Goal: Task Accomplishment & Management: Complete application form

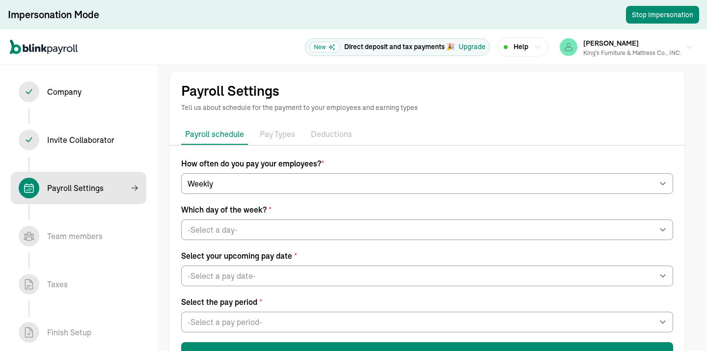
select select "weekly"
select select "Friday"
select select "09/19/2025"
select select "Sat, Sep 06 - Fri, Sep 12"
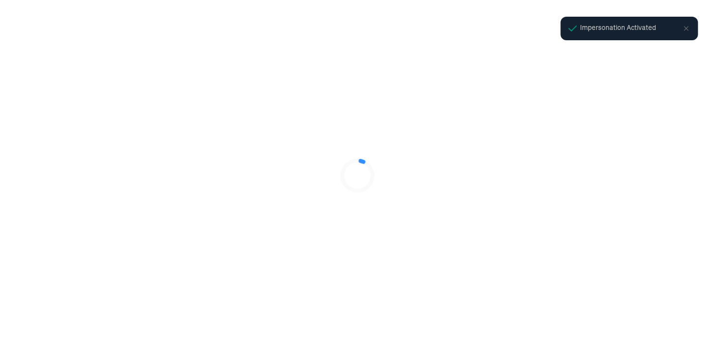
select select "Limited Liability Company (LLC)"
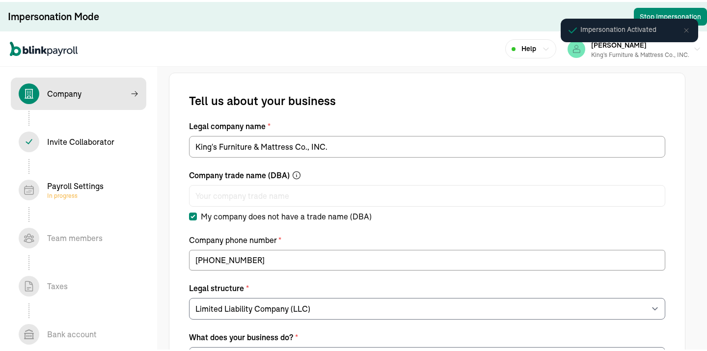
select select "Non Food Retail or Wholesale"
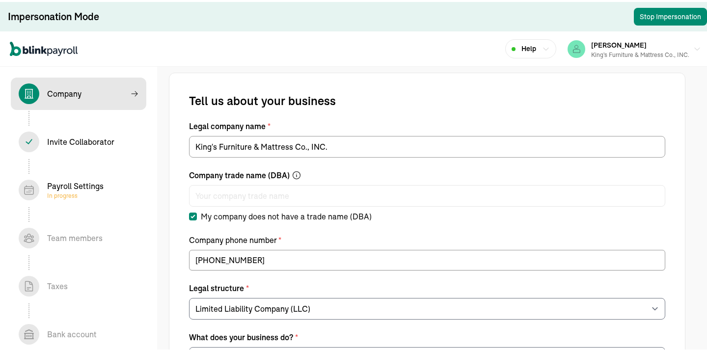
click at [72, 189] on div "Payroll Settings In progress" at bounding box center [75, 188] width 56 height 20
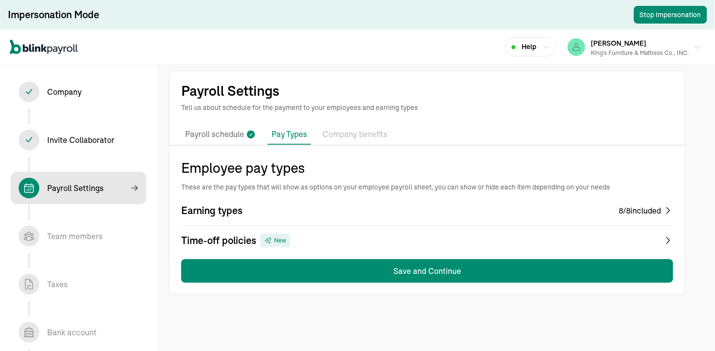
click at [659, 209] on div "8 / 8 included" at bounding box center [640, 211] width 42 height 12
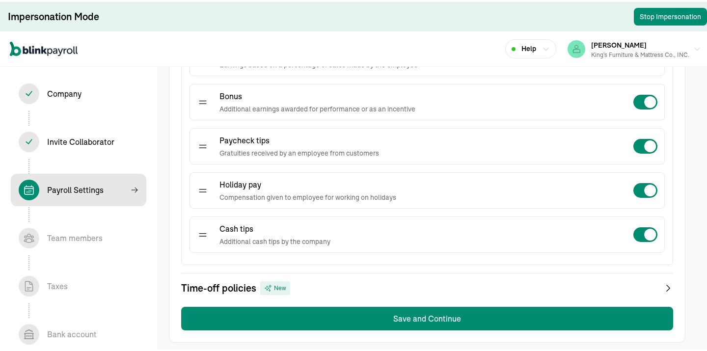
scroll to position [361, 0]
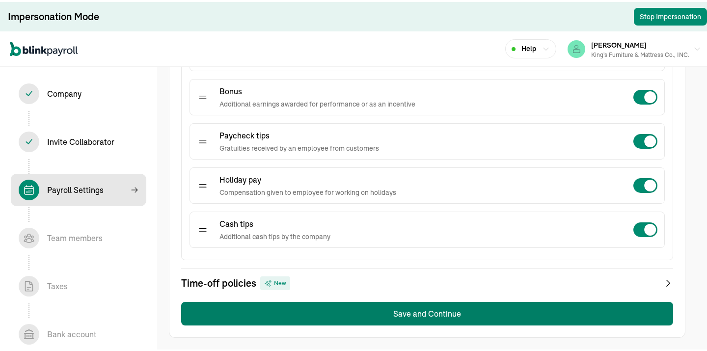
click at [490, 311] on button "Save and Continue" at bounding box center [427, 312] width 492 height 24
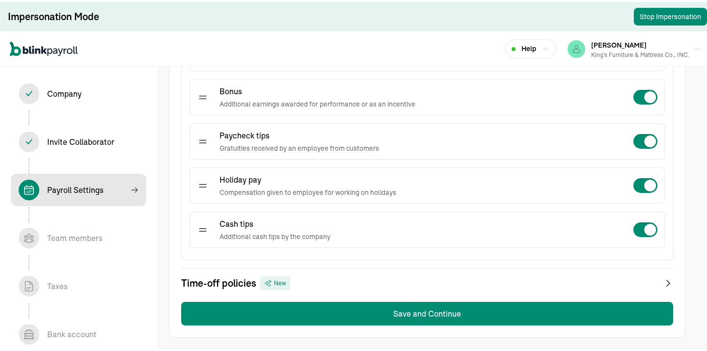
click at [666, 280] on icon at bounding box center [669, 282] width 10 height 14
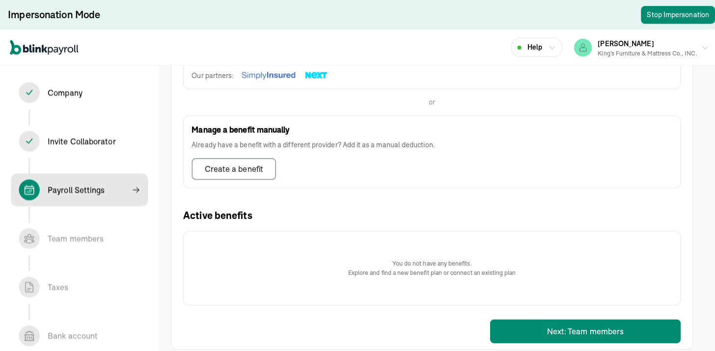
scroll to position [253, 0]
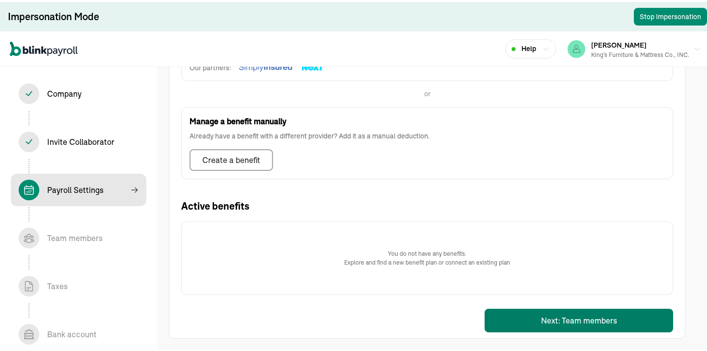
click at [583, 322] on button "Next: Team members" at bounding box center [579, 319] width 189 height 24
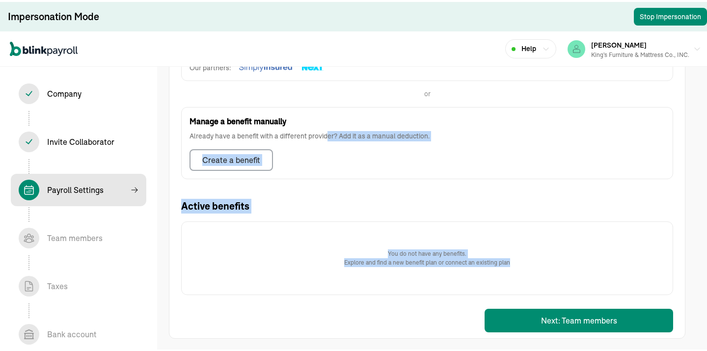
drag, startPoint x: 327, startPoint y: 180, endPoint x: 613, endPoint y: 303, distance: 311.6
click at [613, 303] on div "Benefits Add company-wide benefits offered to employees such as health insuranc…" at bounding box center [427, 121] width 492 height 432
click at [603, 314] on button "Next: Team members" at bounding box center [579, 319] width 189 height 24
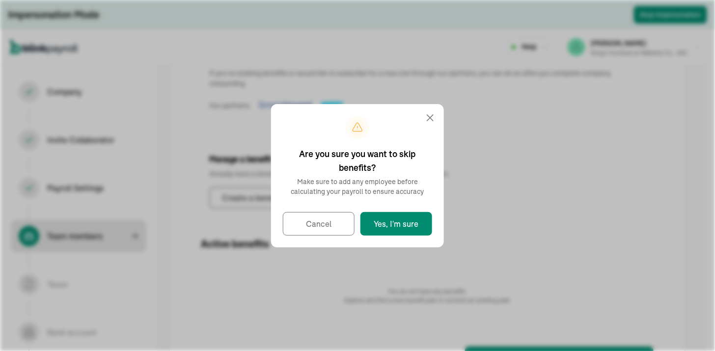
select select "employee"
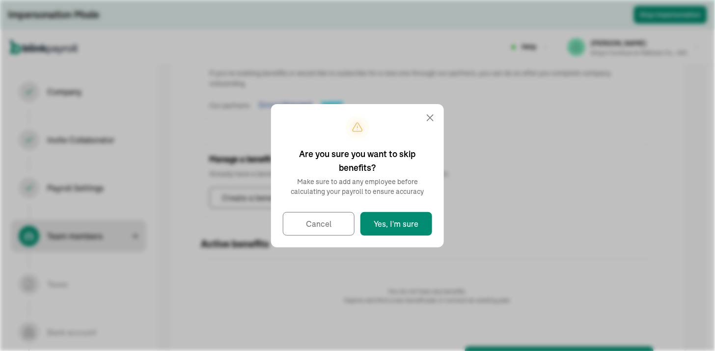
select select "employee"
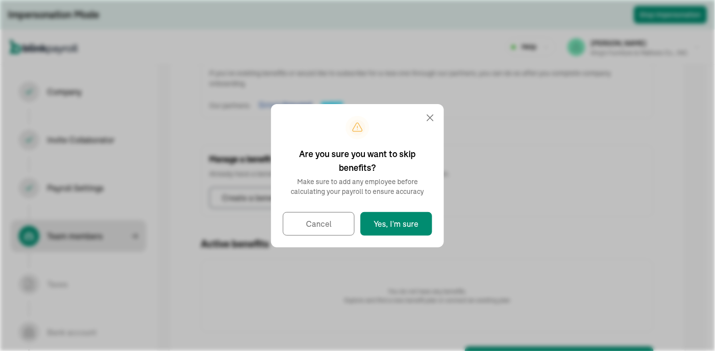
select select "employee"
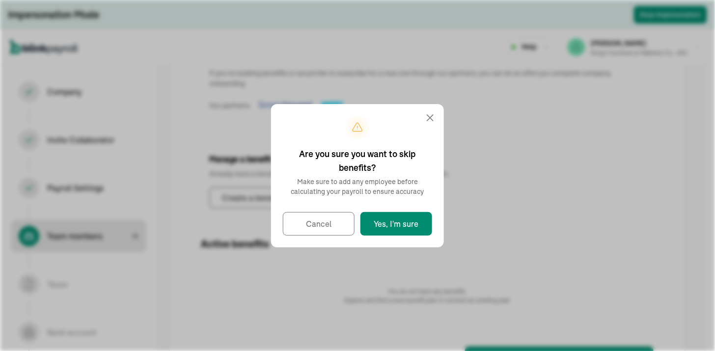
select select "employee"
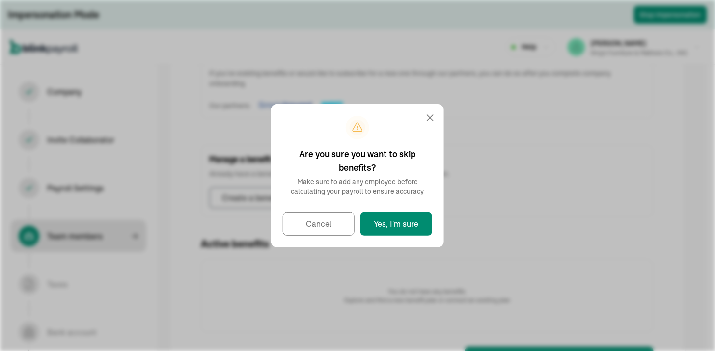
select select "employee"
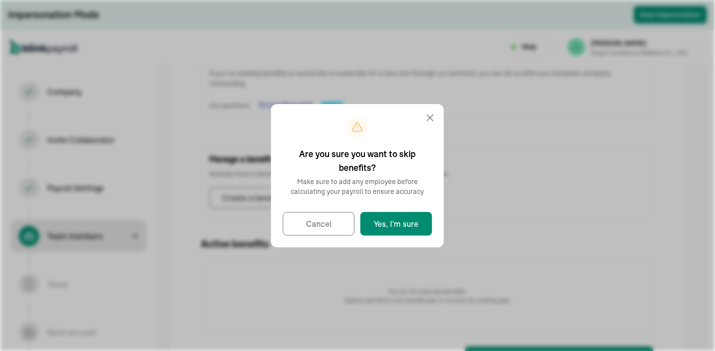
select select "employee"
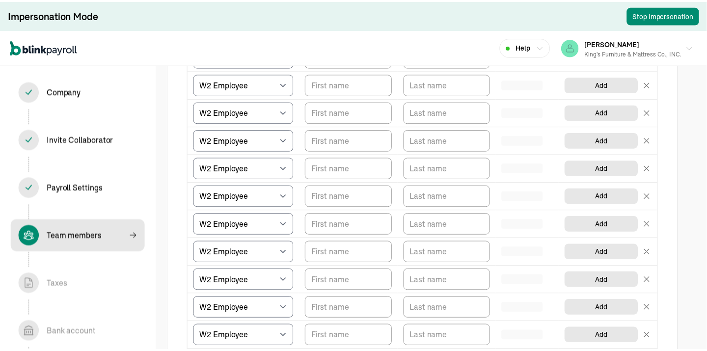
scroll to position [144, 0]
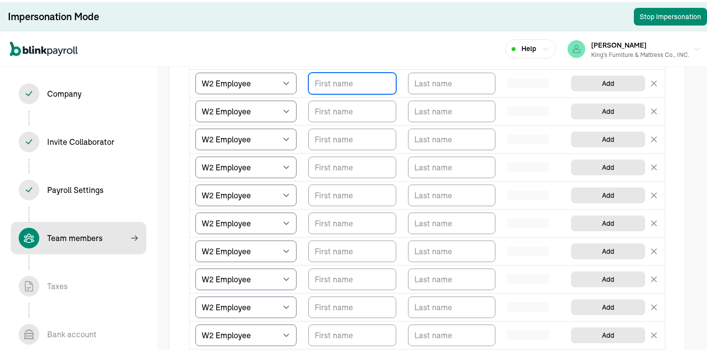
click at [343, 84] on input "TextInput" at bounding box center [352, 82] width 88 height 22
type input "[PERSON_NAME]"
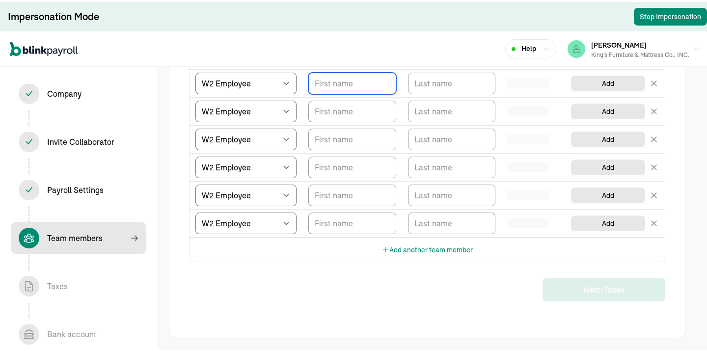
click at [343, 84] on input "TextInput" at bounding box center [352, 82] width 88 height 22
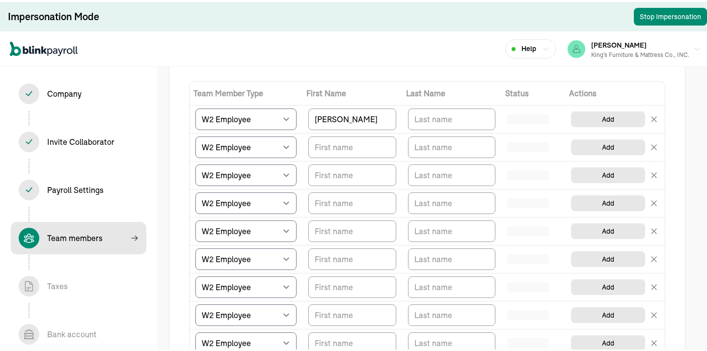
scroll to position [106, 0]
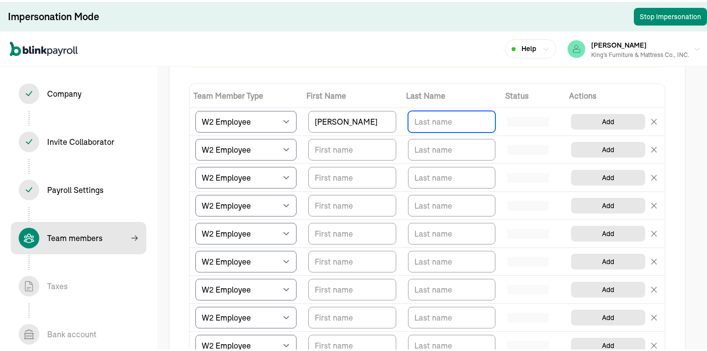
click at [464, 113] on input "TextInput" at bounding box center [452, 120] width 88 height 22
type input "[PERSON_NAME]"
click at [339, 148] on input "TextInput" at bounding box center [352, 148] width 88 height 22
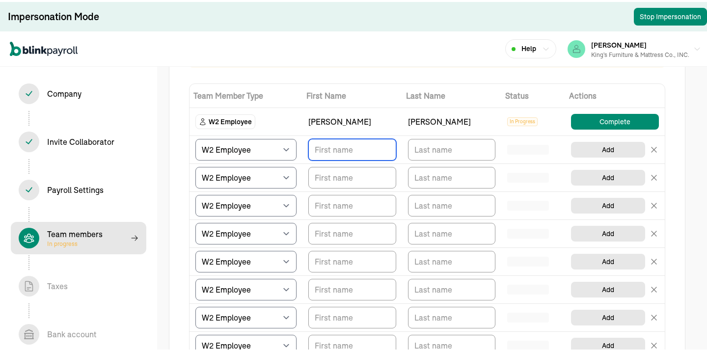
click at [366, 154] on input "TextInput" at bounding box center [352, 148] width 88 height 22
type input "Merilyn"
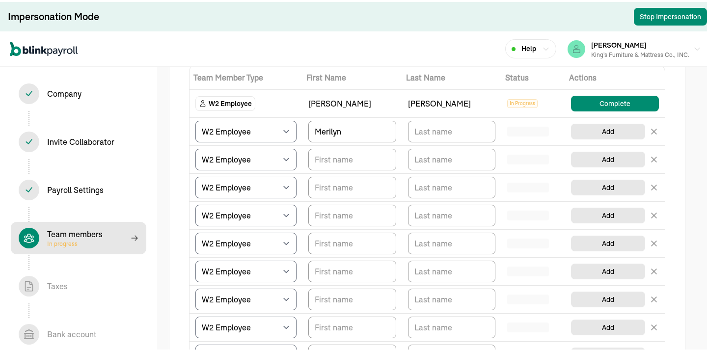
scroll to position [121, 0]
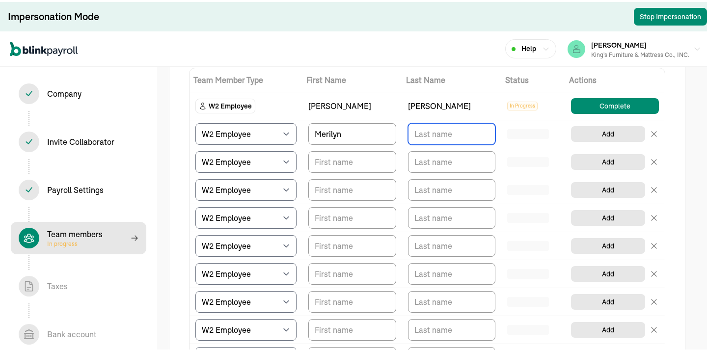
click at [424, 137] on input "TextInput" at bounding box center [452, 132] width 88 height 22
type input "b"
type input "[PERSON_NAME]"
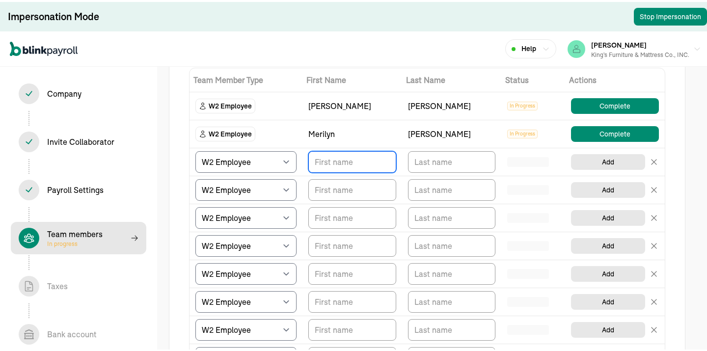
click at [330, 161] on input "TextInput" at bounding box center [352, 160] width 88 height 22
type input "[PERSON_NAME]"
click at [424, 159] on input "TextInput" at bounding box center [452, 160] width 88 height 22
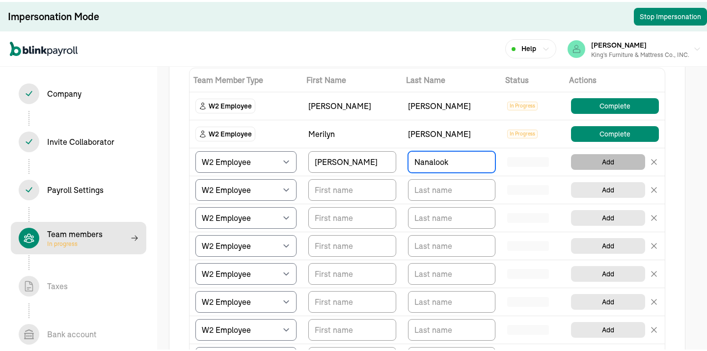
type input "Nanalook"
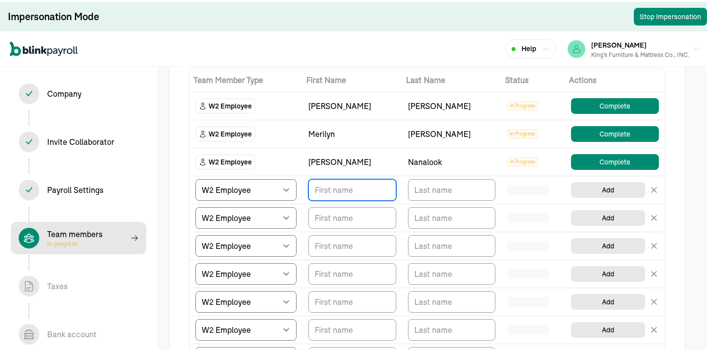
click at [348, 187] on input "TextInput" at bounding box center [352, 188] width 88 height 22
type input "[PERSON_NAME]"
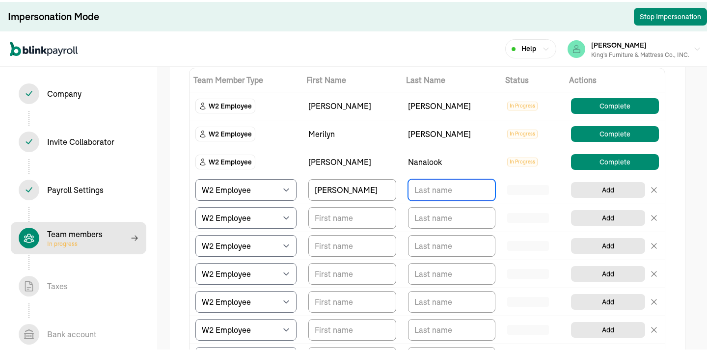
click at [418, 190] on input "TextInput" at bounding box center [452, 188] width 88 height 22
type input "[PERSON_NAME]"
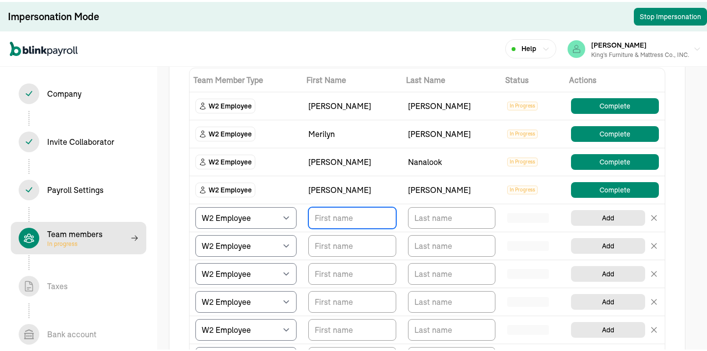
click at [335, 220] on input "TextInput" at bounding box center [352, 216] width 88 height 22
type input "[PERSON_NAME]"
click at [423, 219] on input "TextInput" at bounding box center [452, 216] width 88 height 22
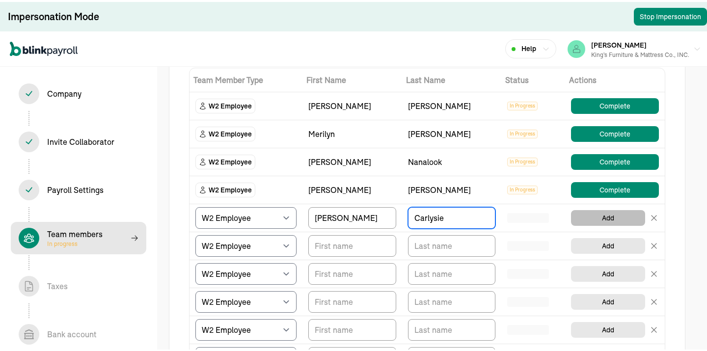
type input "Carlysie"
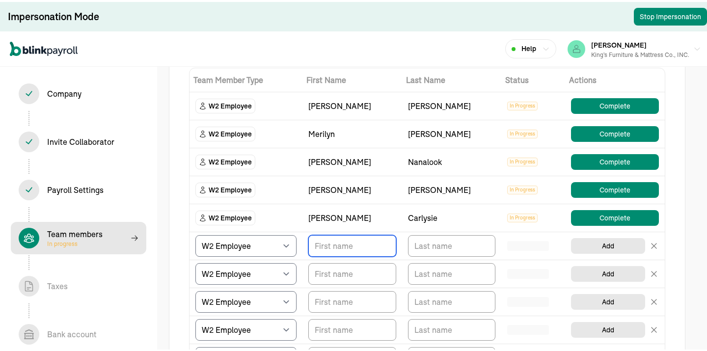
click at [317, 241] on input "TextInput" at bounding box center [352, 244] width 88 height 22
type input "Celistine"
click at [420, 248] on input "TextInput" at bounding box center [452, 244] width 88 height 22
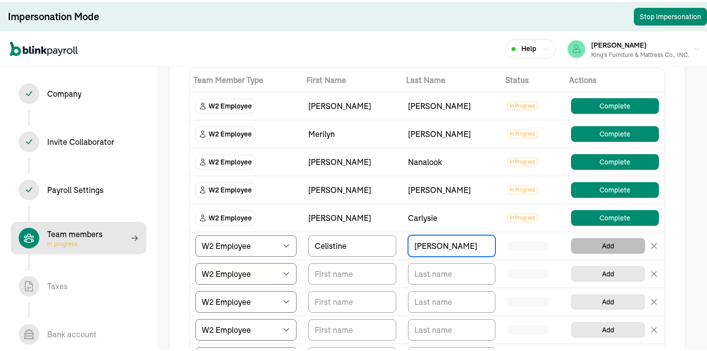
type input "[PERSON_NAME]"
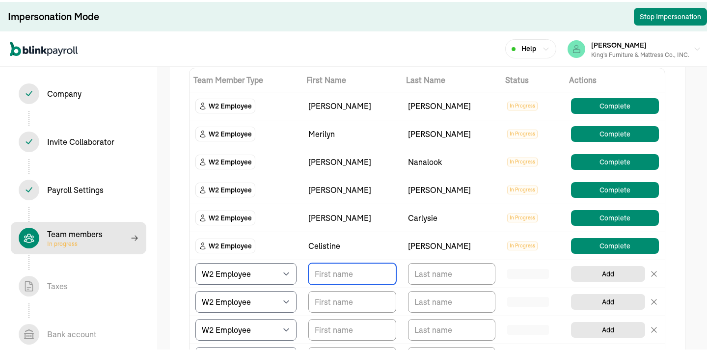
click at [372, 275] on input "TextInput" at bounding box center [352, 272] width 88 height 22
type input "[PERSON_NAME]"
click at [421, 273] on input "TextInput" at bounding box center [452, 272] width 88 height 22
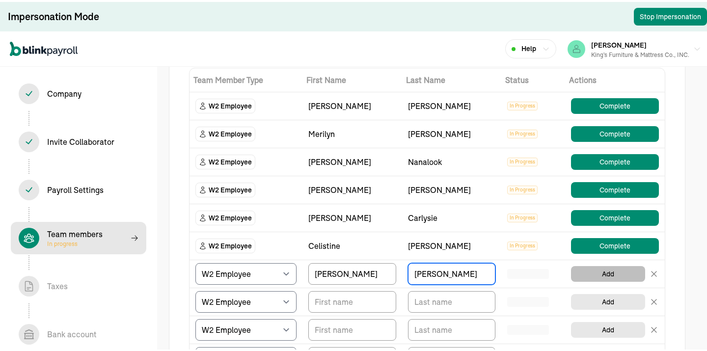
type input "[PERSON_NAME]"
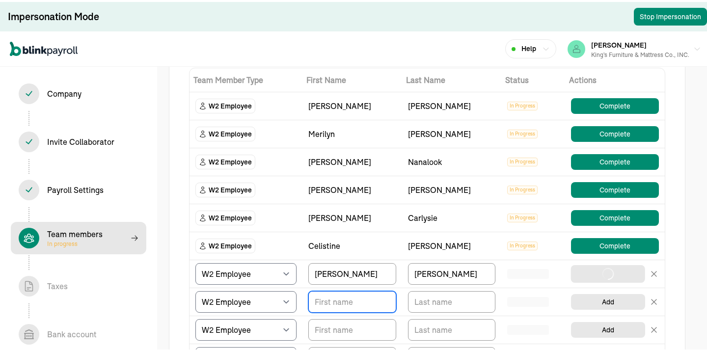
click at [360, 298] on input "TextInput" at bounding box center [352, 300] width 88 height 22
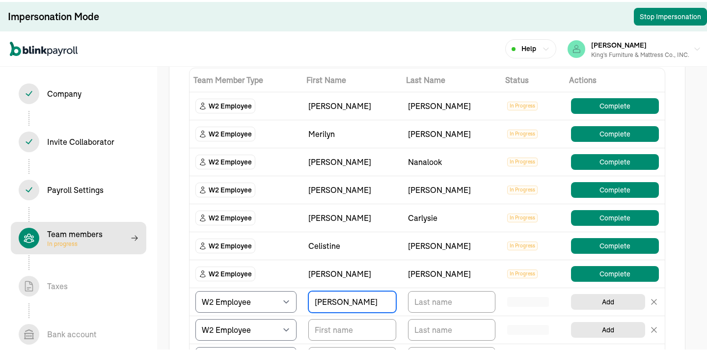
type input "[PERSON_NAME]"
click at [426, 305] on input "TextInput" at bounding box center [452, 300] width 88 height 22
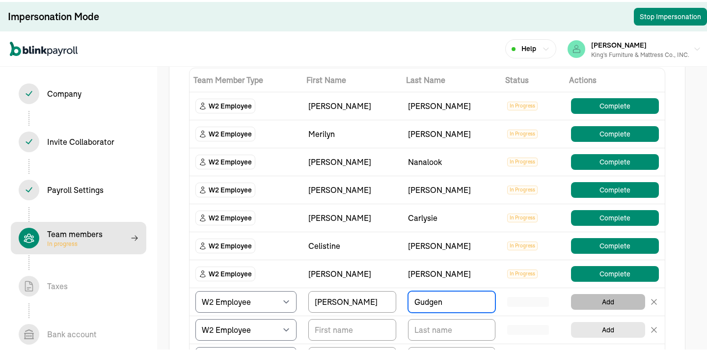
type input "Gudgen"
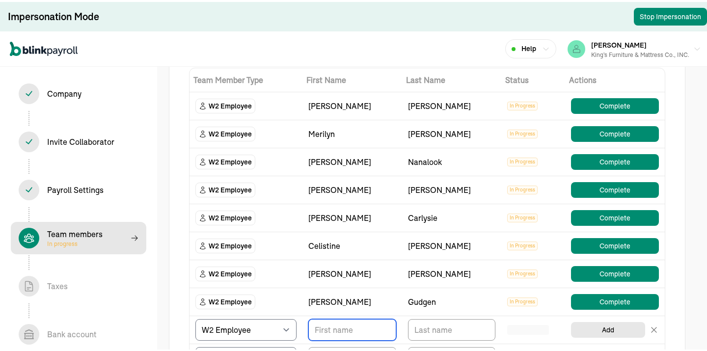
click at [326, 326] on input "TextInput" at bounding box center [352, 328] width 88 height 22
type input "Kodi"
click at [458, 331] on input "TextInput" at bounding box center [452, 328] width 88 height 22
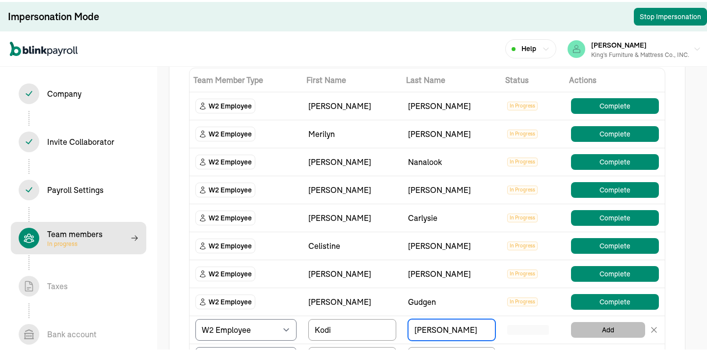
type input "[PERSON_NAME]"
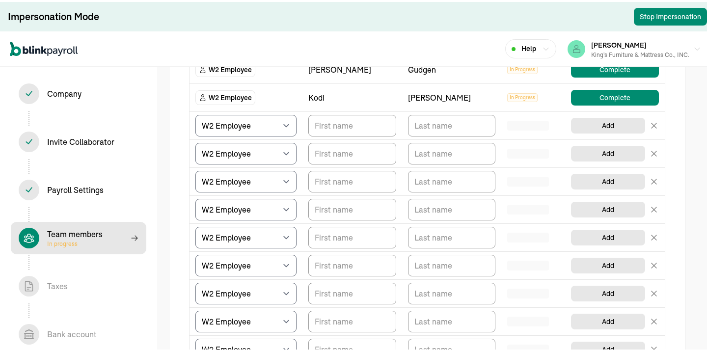
scroll to position [361, 0]
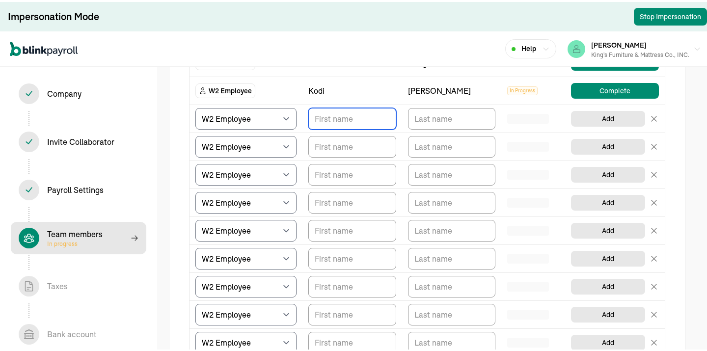
click at [357, 116] on input "TextInput" at bounding box center [352, 117] width 88 height 22
type input "[PERSON_NAME]"
click at [434, 117] on input "TextInput" at bounding box center [452, 117] width 88 height 22
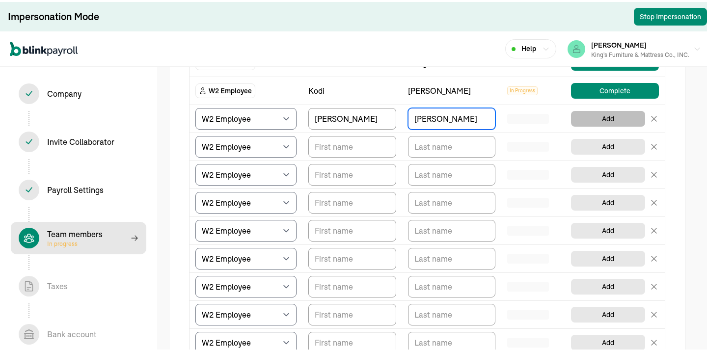
type input "[PERSON_NAME]"
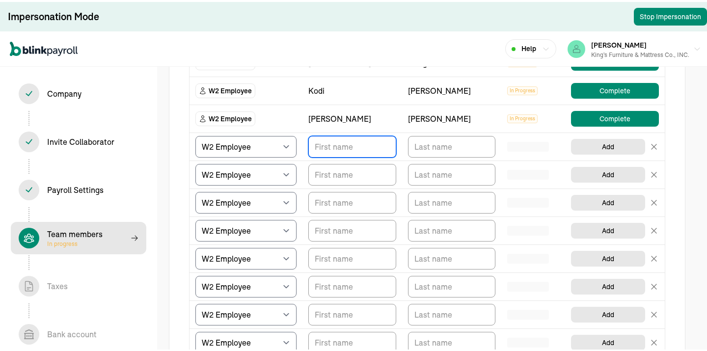
click at [344, 149] on input "TextInput" at bounding box center [352, 145] width 88 height 22
type input "[PERSON_NAME]"
click at [424, 150] on input "TextInput" at bounding box center [452, 145] width 88 height 22
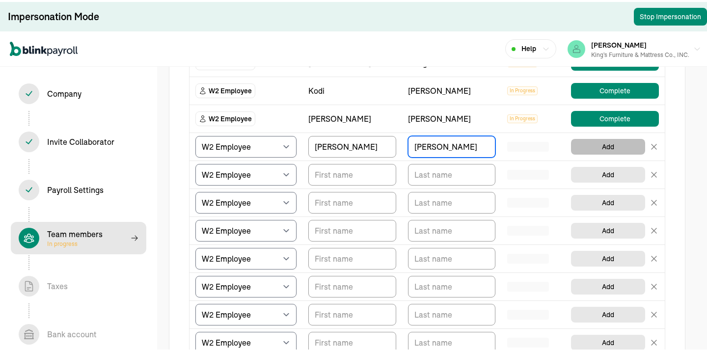
type input "[PERSON_NAME]"
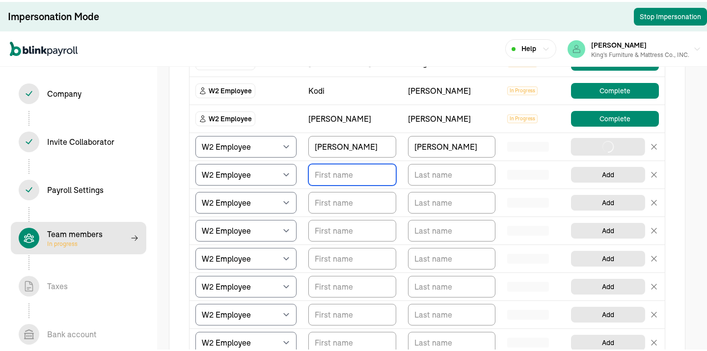
click at [329, 177] on input "TextInput" at bounding box center [352, 173] width 88 height 22
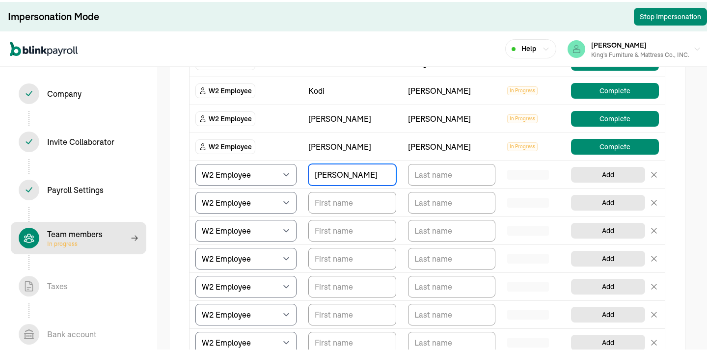
type input "[PERSON_NAME]"
click at [437, 179] on input "TextInput" at bounding box center [452, 173] width 88 height 22
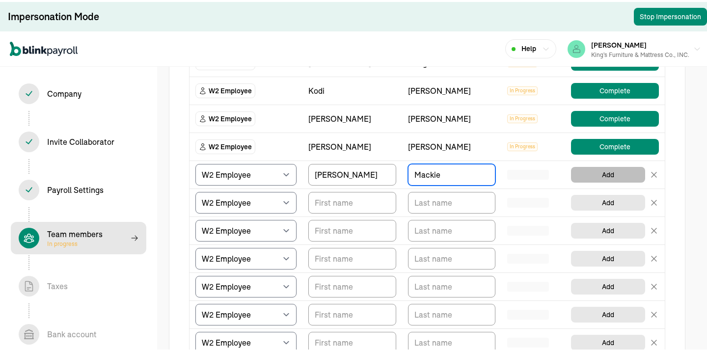
type input "Mackie"
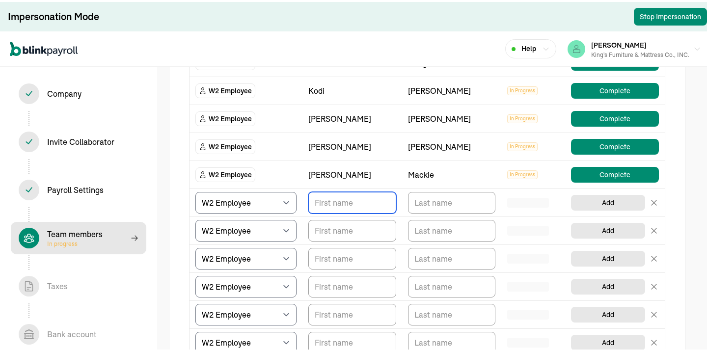
click at [329, 199] on input "TextInput" at bounding box center [352, 201] width 88 height 22
type input "Augusta"
click at [429, 198] on input "TextInput" at bounding box center [452, 201] width 88 height 22
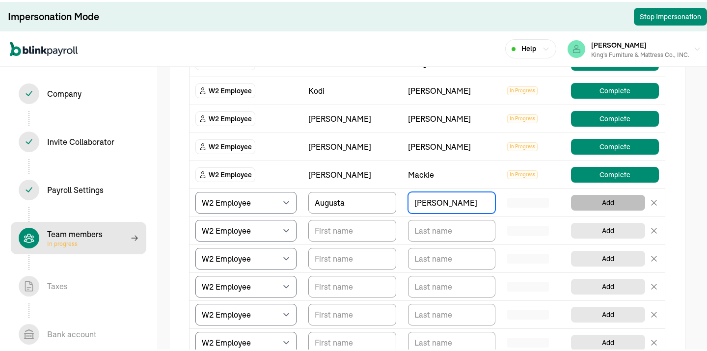
type input "[PERSON_NAME]"
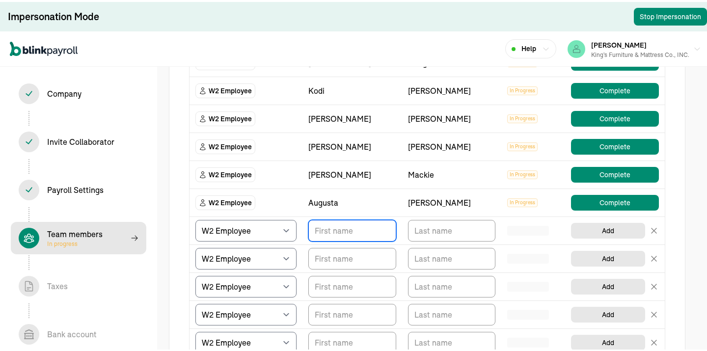
click at [369, 232] on input "TextInput" at bounding box center [352, 229] width 88 height 22
type input "Amber"
click at [420, 228] on input "TextInput" at bounding box center [452, 229] width 88 height 22
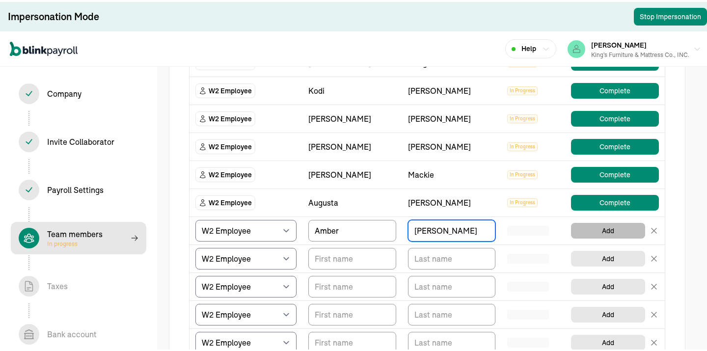
type input "[PERSON_NAME]"
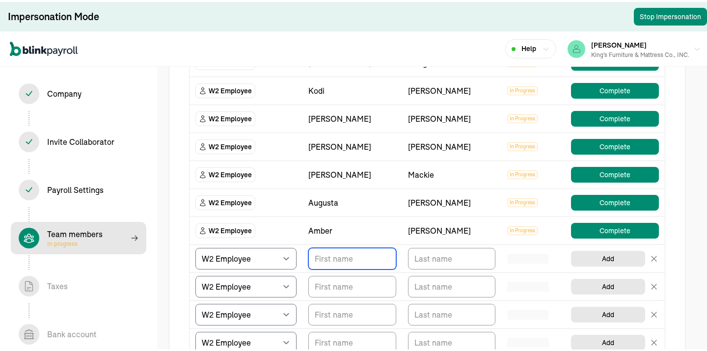
click at [341, 261] on input "TextInput" at bounding box center [352, 257] width 88 height 22
type input "Raheem"
click at [426, 256] on input "TextInput" at bounding box center [452, 257] width 88 height 22
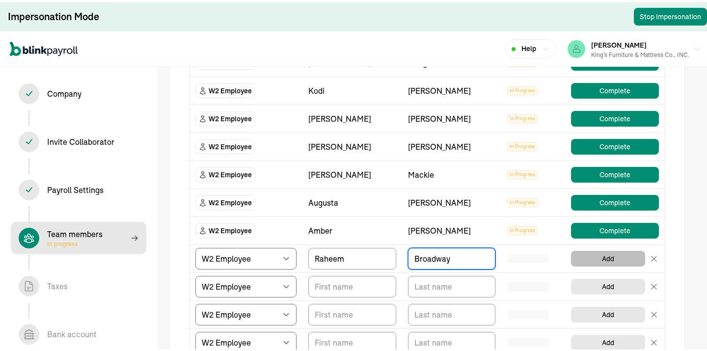
type input "Broadway"
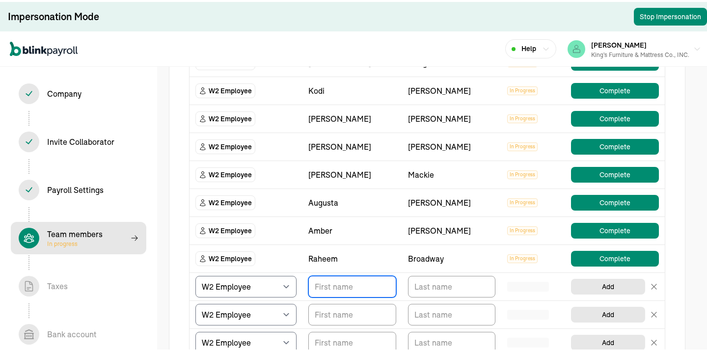
click at [344, 277] on input "TextInput" at bounding box center [352, 285] width 88 height 22
type input "[PERSON_NAME]"
click at [418, 283] on input "TextInput" at bounding box center [452, 285] width 88 height 22
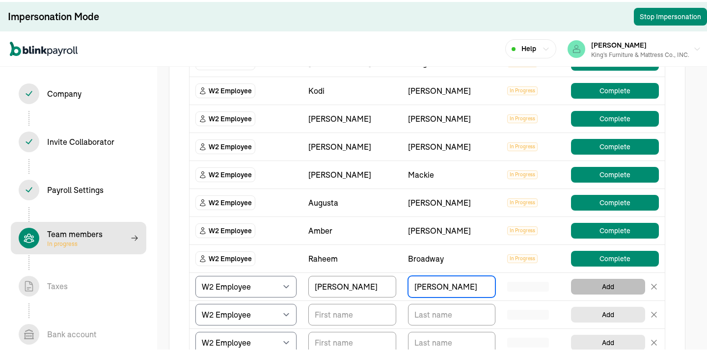
type input "[PERSON_NAME]"
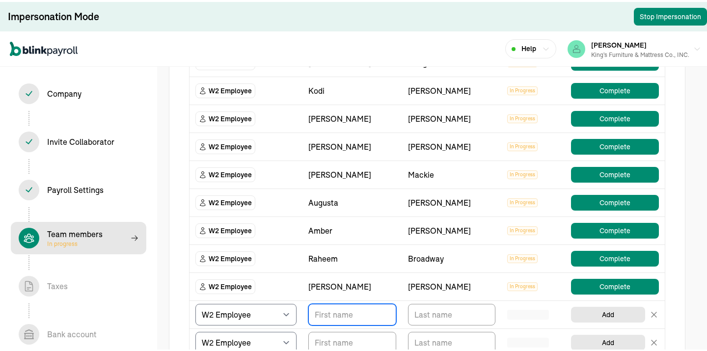
click at [364, 320] on input "TextInput" at bounding box center [352, 313] width 88 height 22
type input "[PERSON_NAME]"
click at [453, 315] on input "TextInput" at bounding box center [452, 313] width 88 height 22
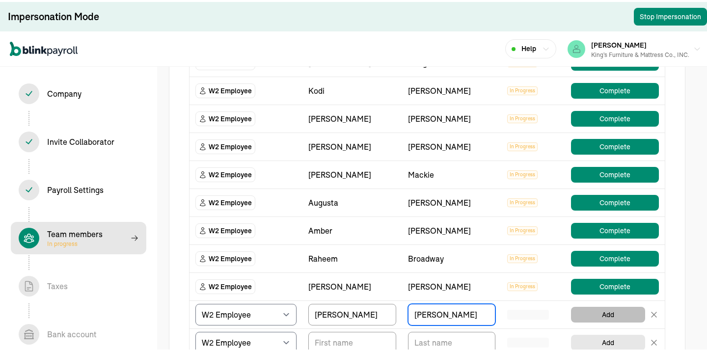
type input "[PERSON_NAME]"
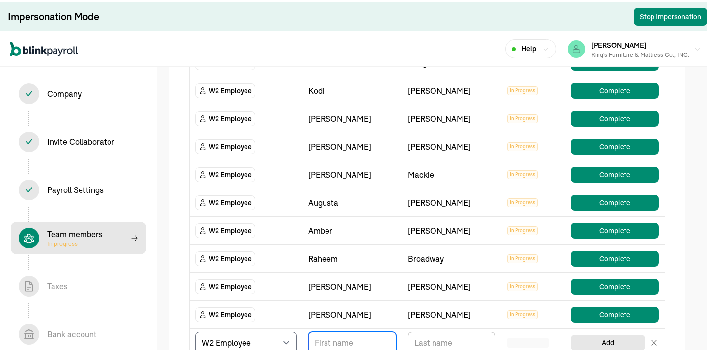
click at [334, 342] on input "TextInput" at bounding box center [352, 341] width 88 height 22
type input "[PERSON_NAME]"
click at [426, 346] on input "TextInput" at bounding box center [452, 341] width 88 height 22
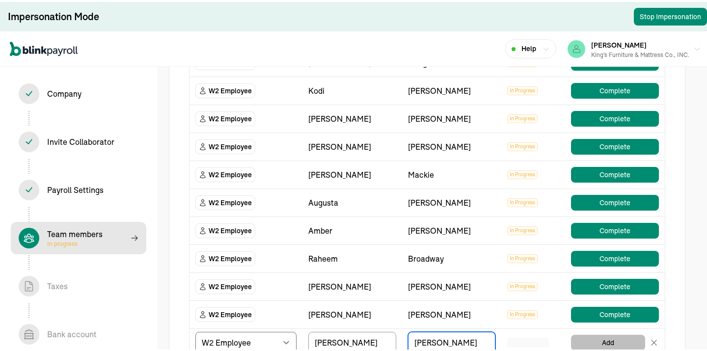
type input "[PERSON_NAME]"
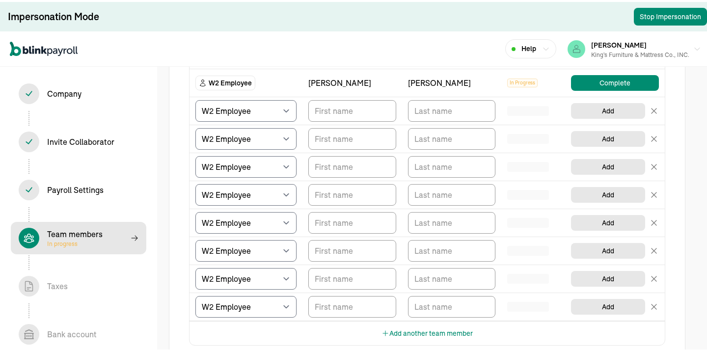
scroll to position [624, 0]
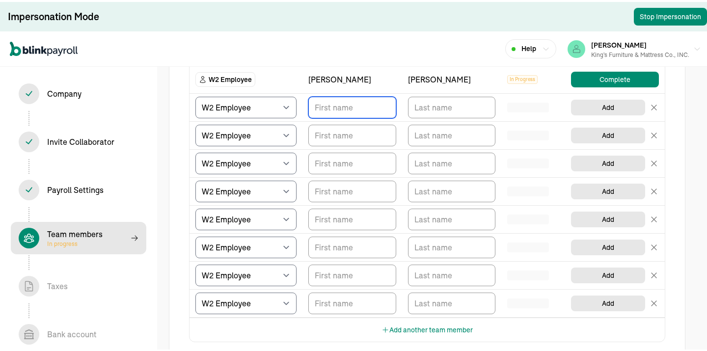
click at [336, 113] on input "TextInput" at bounding box center [352, 106] width 88 height 22
type input "[PERSON_NAME]"
click at [426, 107] on input "TextInput" at bounding box center [452, 106] width 88 height 22
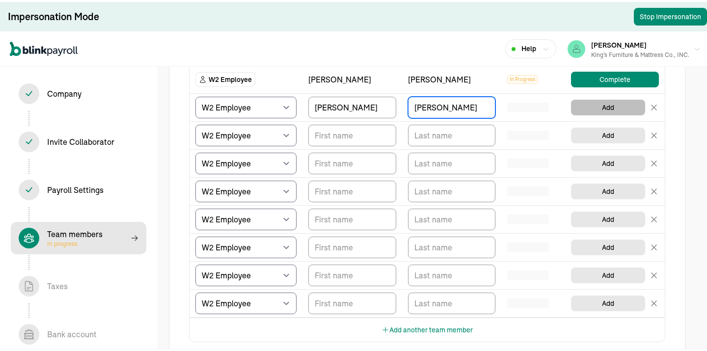
type input "[PERSON_NAME]"
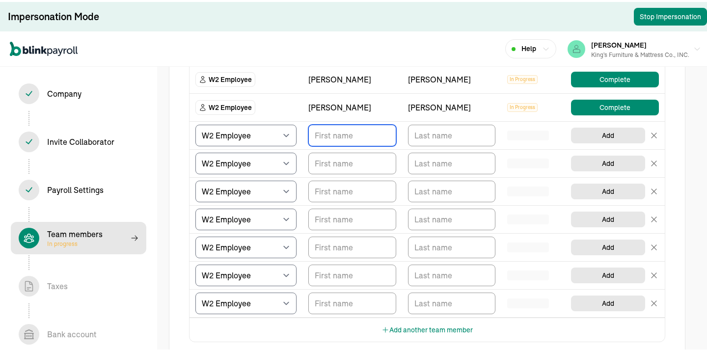
click at [325, 138] on input "TextInput" at bounding box center [352, 134] width 88 height 22
type input "[PERSON_NAME]"
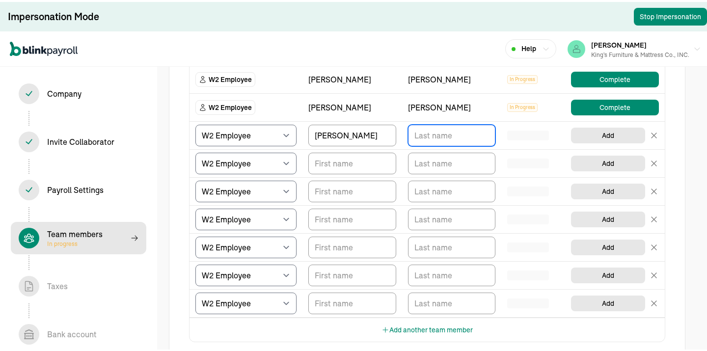
drag, startPoint x: 426, startPoint y: 138, endPoint x: 419, endPoint y: 136, distance: 6.7
click at [426, 138] on input "TextInput" at bounding box center [452, 134] width 88 height 22
type input "[PERSON_NAME]"
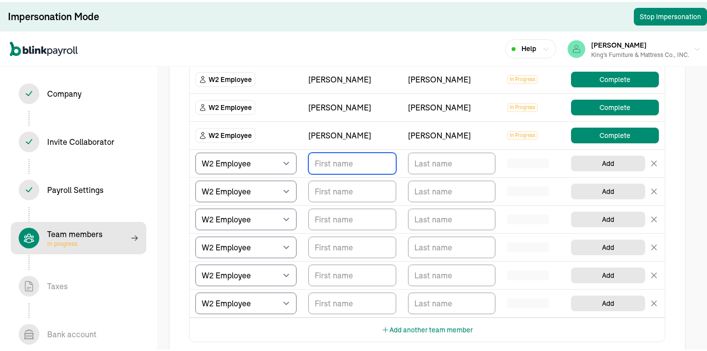
click at [328, 165] on input "TextInput" at bounding box center [352, 162] width 88 height 22
type input "Bauwana"
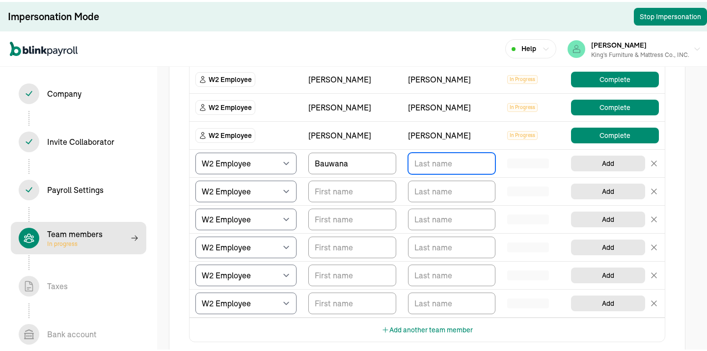
click at [421, 164] on input "TextInput" at bounding box center [452, 162] width 88 height 22
type input "[PERSON_NAME]"
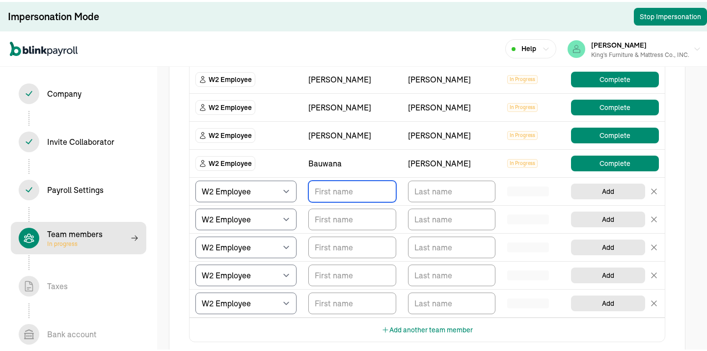
click at [328, 192] on input "TextInput" at bounding box center [352, 190] width 88 height 22
type input "m"
type input "Mei"
click at [447, 189] on input "TextInput" at bounding box center [452, 190] width 88 height 22
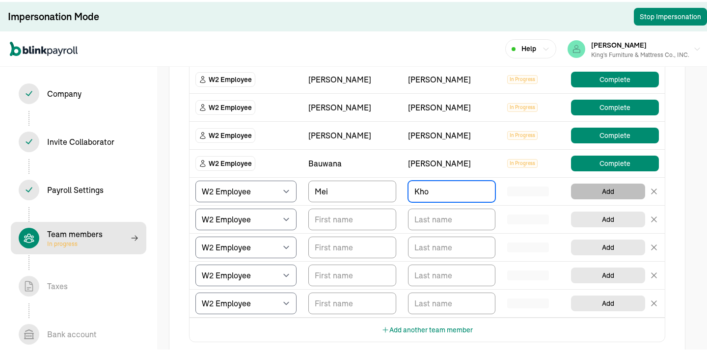
type input "Kho"
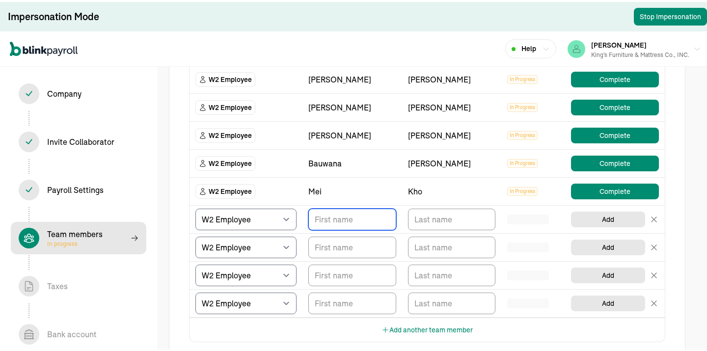
click at [337, 218] on input "TextInput" at bounding box center [352, 218] width 88 height 22
type input "[PERSON_NAME]"
click at [434, 217] on input "TextInput" at bounding box center [452, 218] width 88 height 22
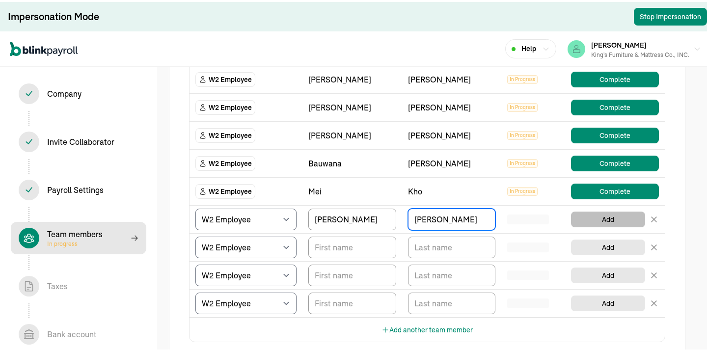
type input "[PERSON_NAME]"
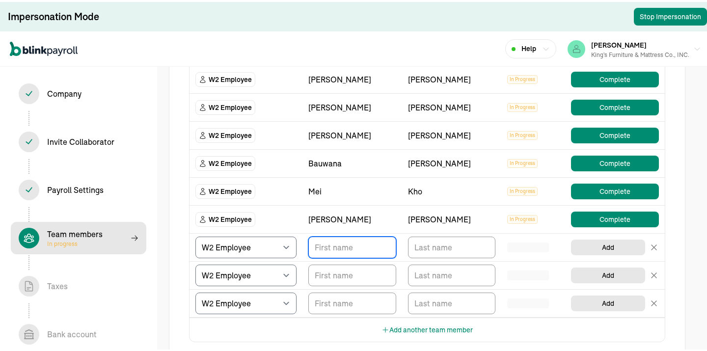
click at [332, 251] on input "TextInput" at bounding box center [352, 246] width 88 height 22
type input "[PERSON_NAME]"
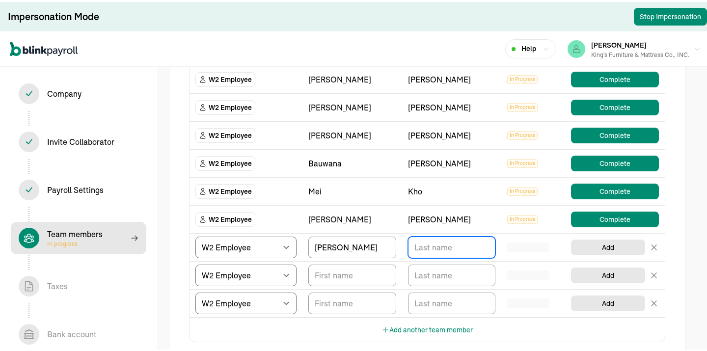
click at [428, 247] on input "TextInput" at bounding box center [452, 246] width 88 height 22
type input "[PERSON_NAME]"
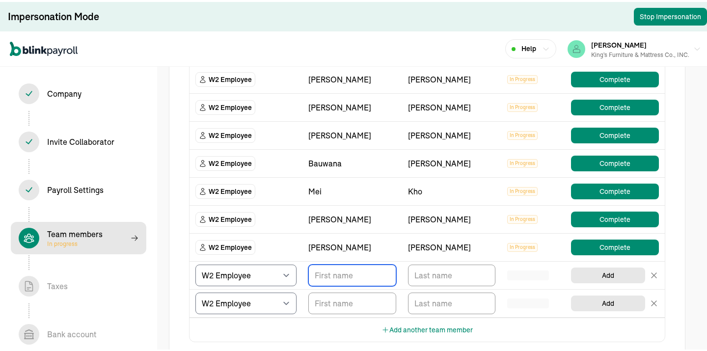
click at [361, 278] on input "TextInput" at bounding box center [352, 274] width 88 height 22
click at [513, 300] on div "TeamMembers" at bounding box center [528, 302] width 42 height 10
click at [335, 281] on input "TextInput" at bounding box center [352, 274] width 88 height 22
type input "[PERSON_NAME]"
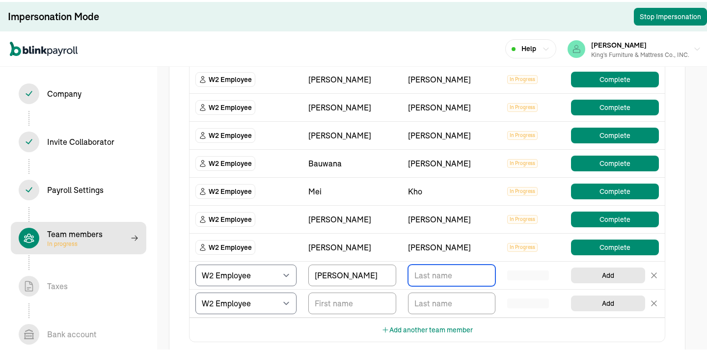
click at [418, 273] on input "TextInput" at bounding box center [452, 274] width 88 height 22
type input "[PERSON_NAME]"
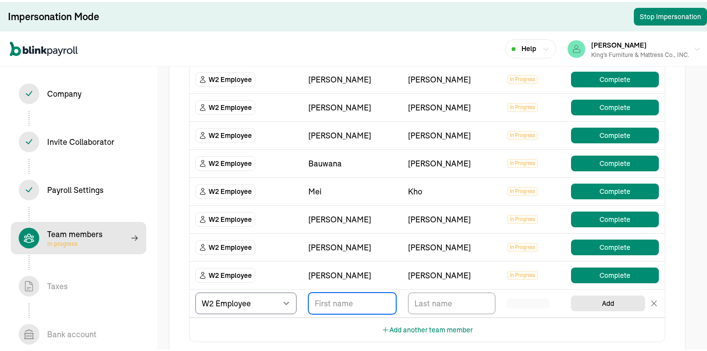
click at [350, 303] on input "TextInput" at bounding box center [352, 302] width 88 height 22
type input "Jazmene"
click at [444, 298] on input "TextInput" at bounding box center [452, 302] width 88 height 22
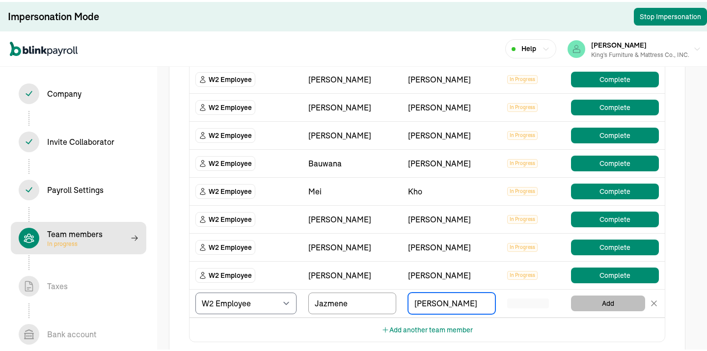
type input "[PERSON_NAME]"
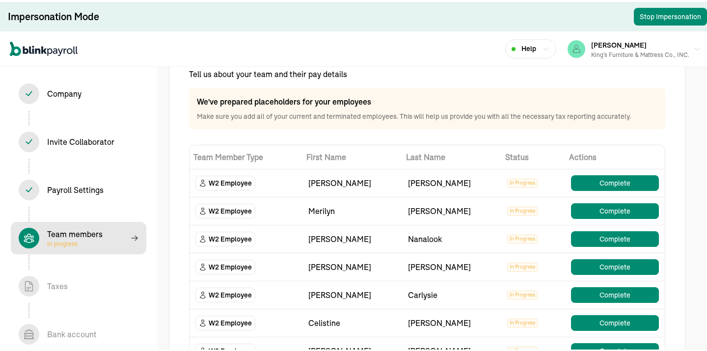
scroll to position [51, 0]
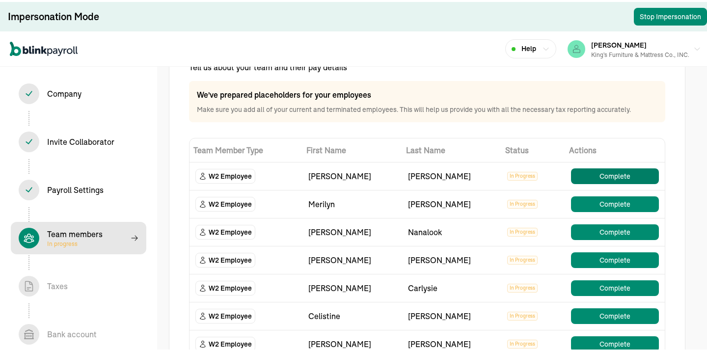
click at [610, 171] on button "Complete" at bounding box center [615, 174] width 88 height 16
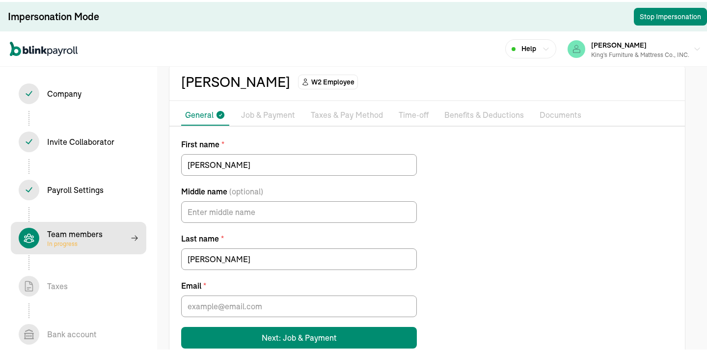
scroll to position [56, 0]
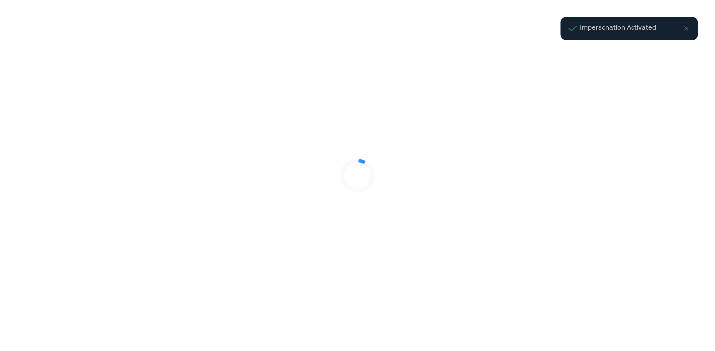
select select "Limited Liability Company (LLC)"
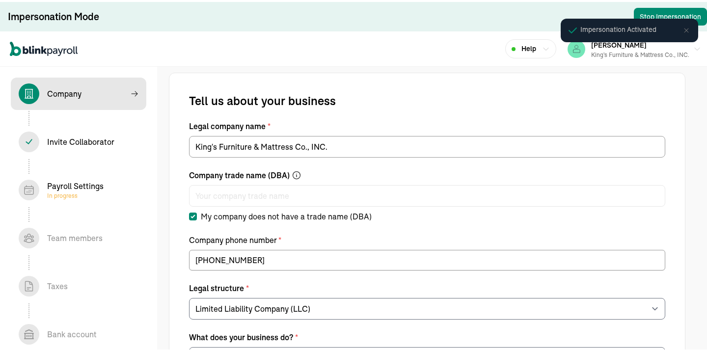
select select "Non Food Retail or Wholesale"
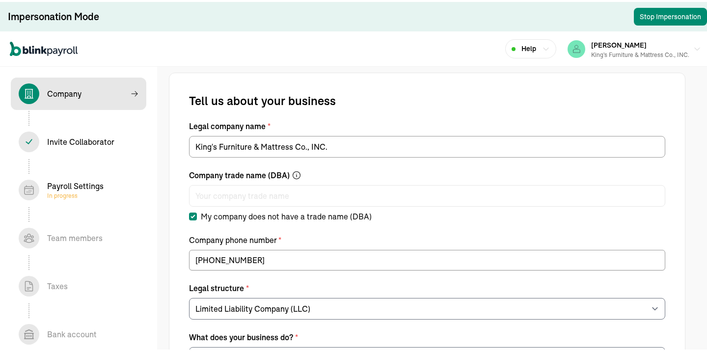
click at [72, 189] on div "Payroll Settings In progress" at bounding box center [75, 188] width 56 height 20
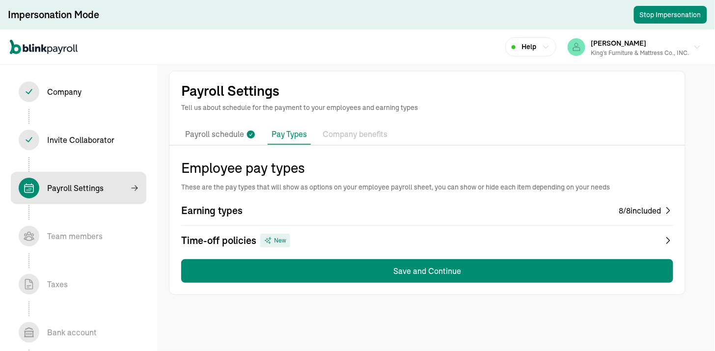
click at [659, 209] on div "8 / 8 included" at bounding box center [640, 211] width 42 height 12
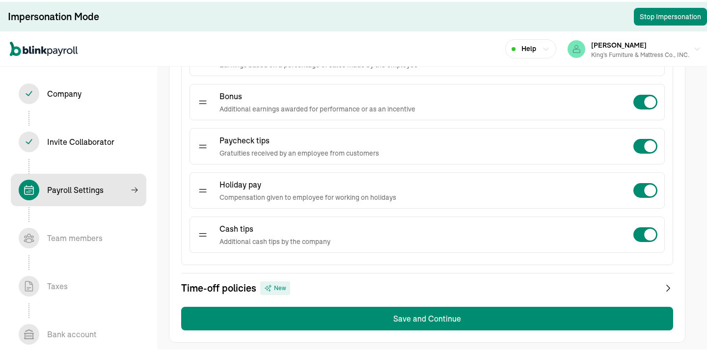
scroll to position [361, 0]
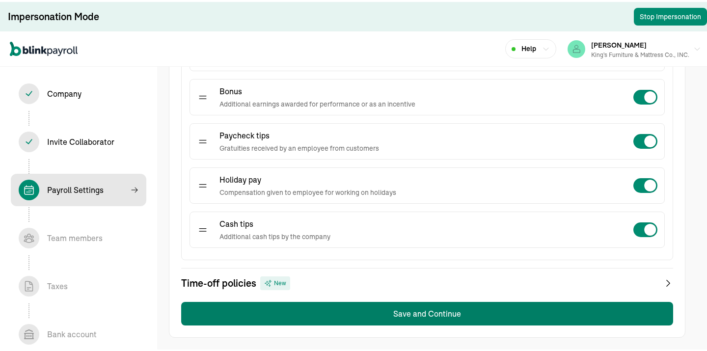
click at [490, 311] on button "Save and Continue" at bounding box center [427, 312] width 492 height 24
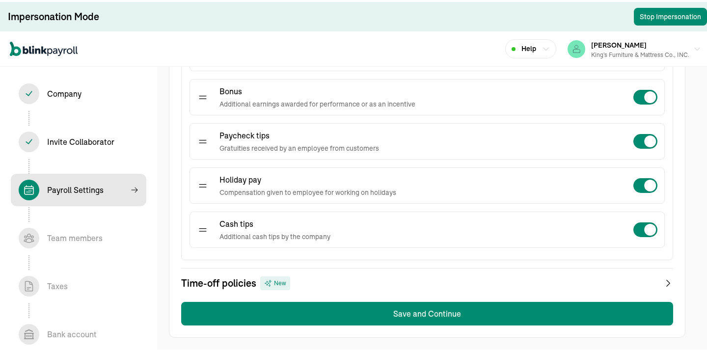
click at [666, 280] on icon at bounding box center [669, 282] width 10 height 14
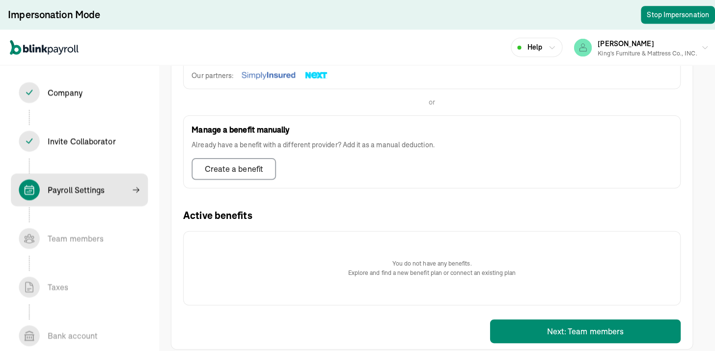
scroll to position [253, 0]
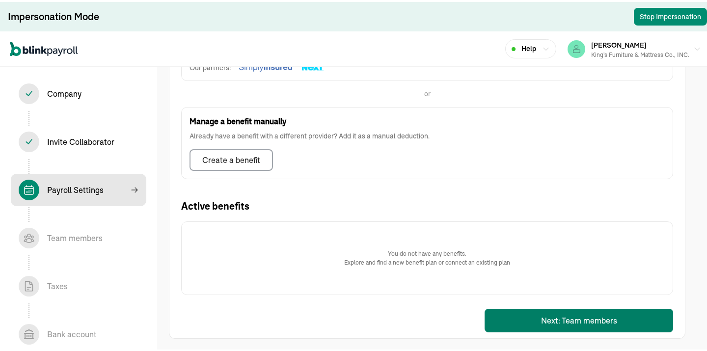
click at [583, 322] on button "Next: Team members" at bounding box center [579, 319] width 189 height 24
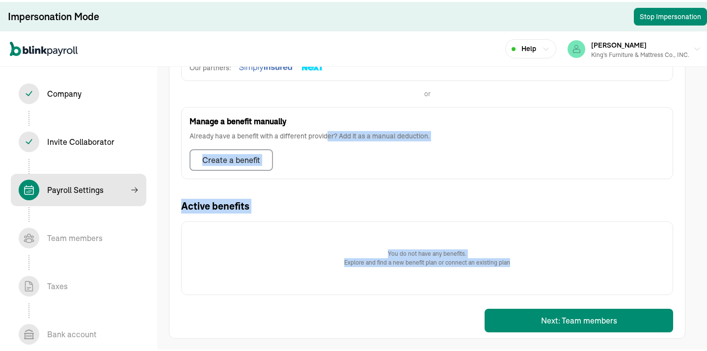
drag, startPoint x: 327, startPoint y: 180, endPoint x: 613, endPoint y: 303, distance: 311.6
click at [613, 303] on div "Benefits Add company-wide benefits offered to employees such as health insuranc…" at bounding box center [427, 121] width 492 height 432
click at [603, 314] on button "Next: Team members" at bounding box center [579, 319] width 189 height 24
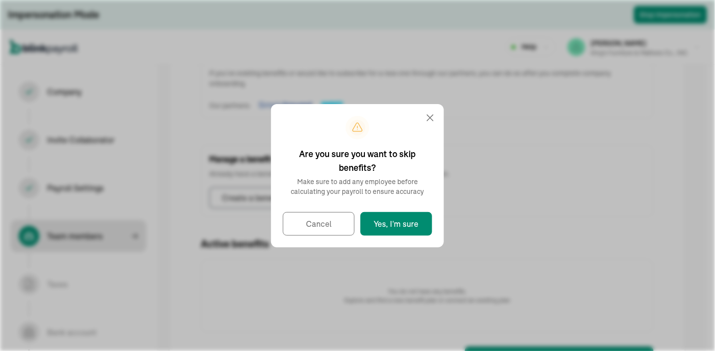
select select "employee"
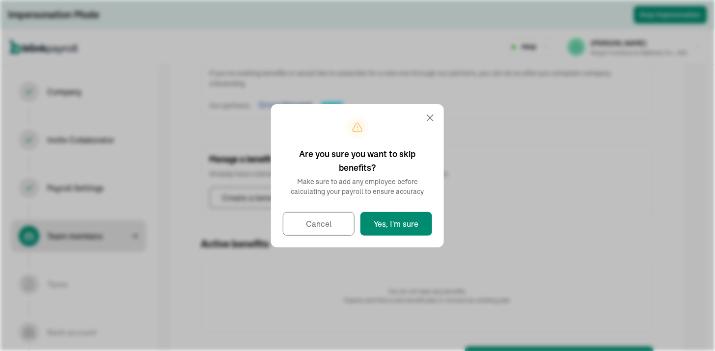
select select "employee"
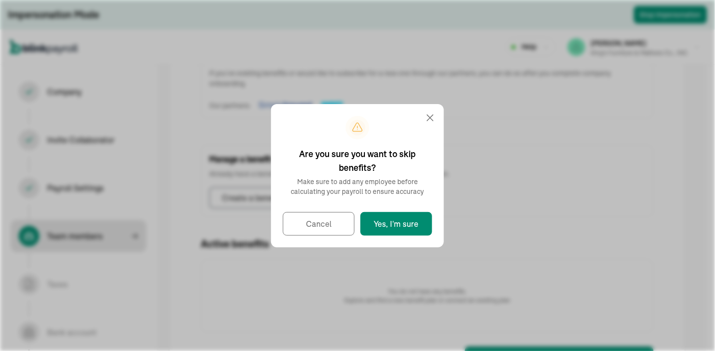
select select "employee"
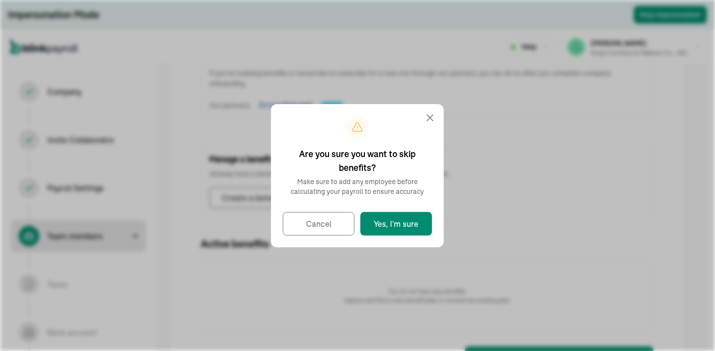
select select "employee"
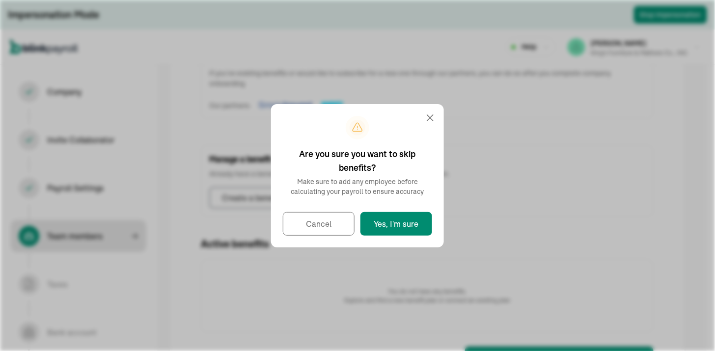
select select "employee"
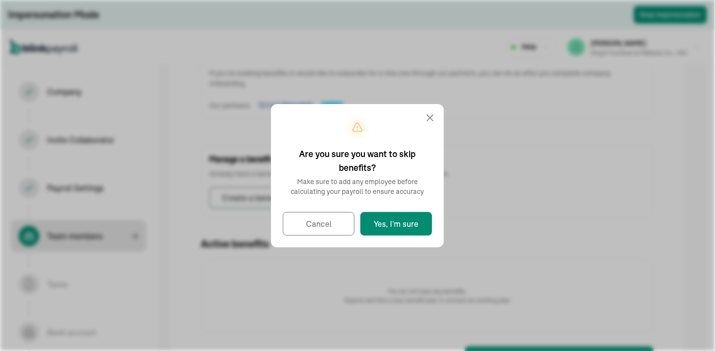
select select "employee"
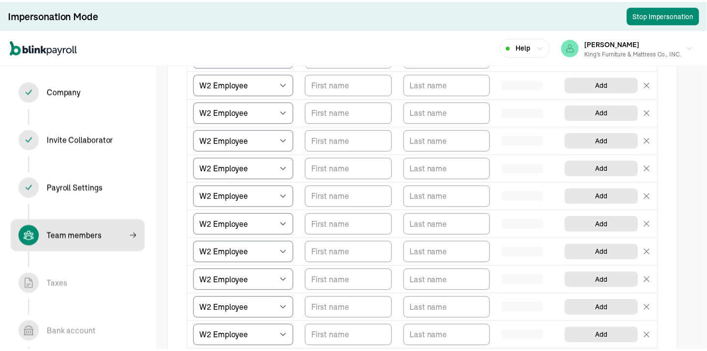
scroll to position [144, 0]
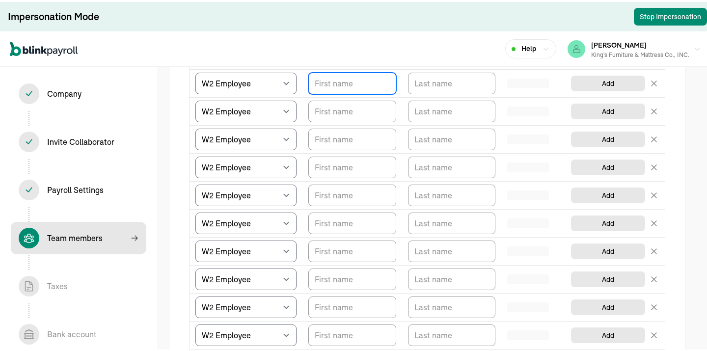
click at [343, 84] on input "TextInput" at bounding box center [352, 82] width 88 height 22
type input "[PERSON_NAME]"
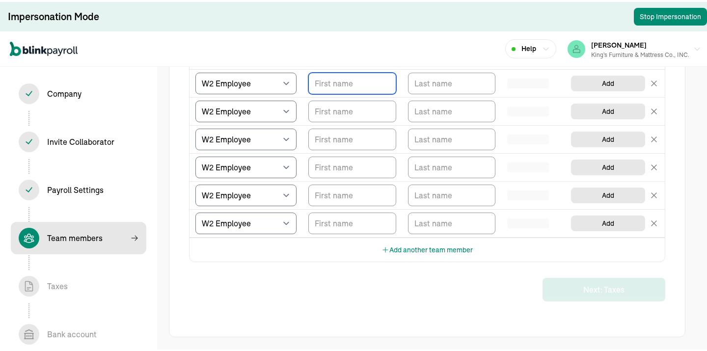
click at [343, 84] on input "TextInput" at bounding box center [352, 82] width 88 height 22
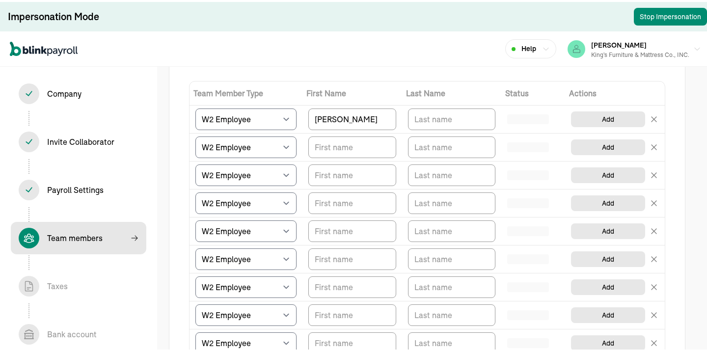
scroll to position [106, 0]
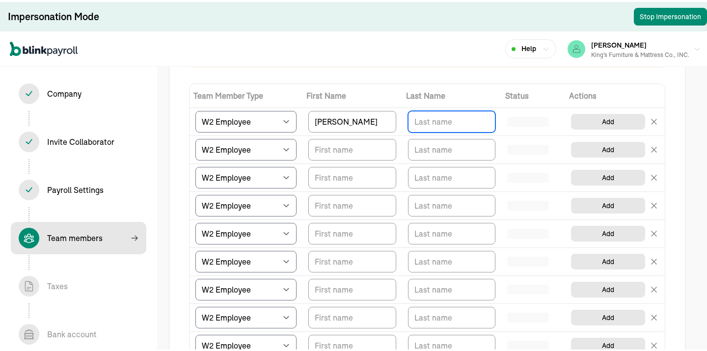
click at [464, 113] on input "TextInput" at bounding box center [452, 120] width 88 height 22
type input "[PERSON_NAME]"
click at [339, 148] on input "TextInput" at bounding box center [352, 148] width 88 height 22
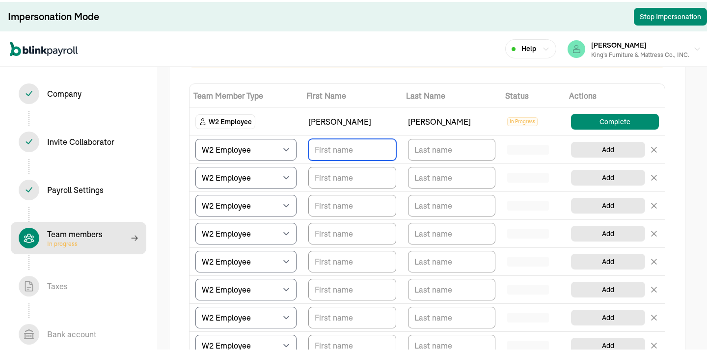
click at [366, 154] on input "TextInput" at bounding box center [352, 148] width 88 height 22
type input "Merilyn"
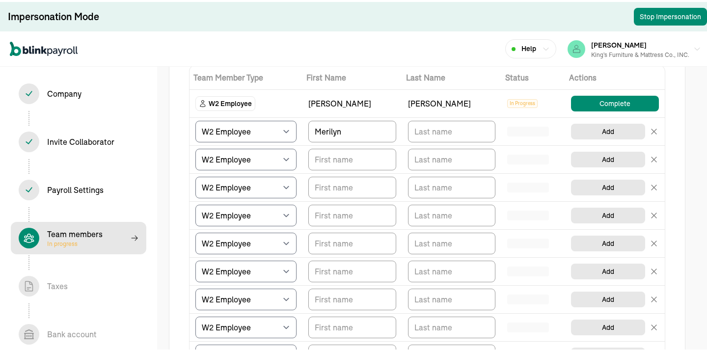
scroll to position [121, 0]
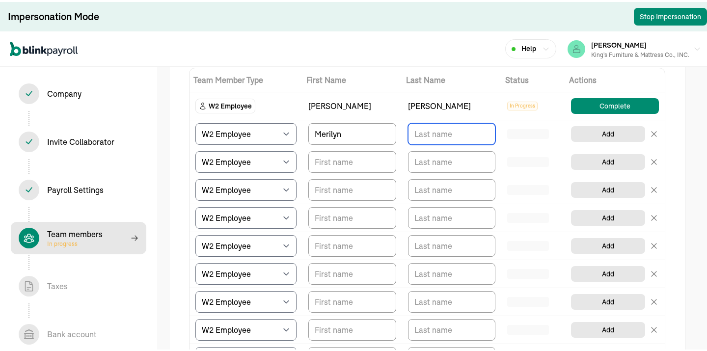
click at [424, 137] on input "TextInput" at bounding box center [452, 132] width 88 height 22
type input "b"
type input "[PERSON_NAME]"
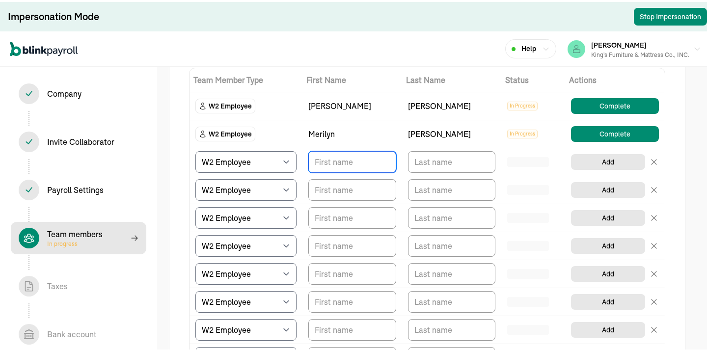
click at [330, 161] on input "TextInput" at bounding box center [352, 160] width 88 height 22
type input "[PERSON_NAME]"
click at [424, 159] on input "TextInput" at bounding box center [452, 160] width 88 height 22
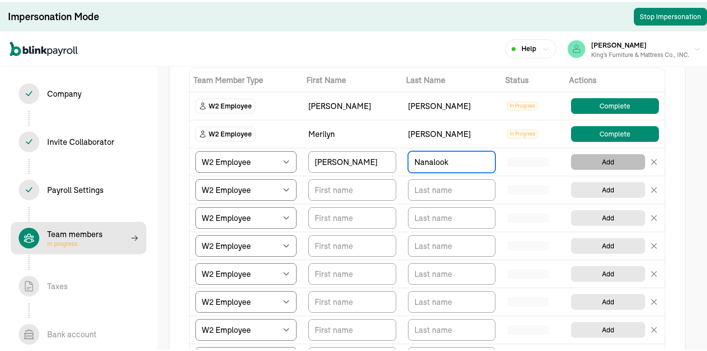
type input "Nanalook"
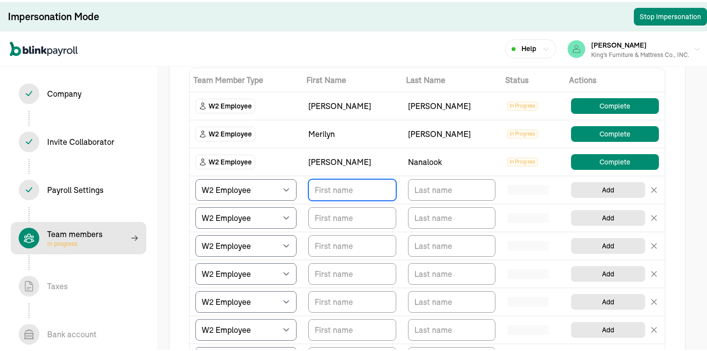
click at [348, 187] on input "TextInput" at bounding box center [352, 188] width 88 height 22
type input "[PERSON_NAME]"
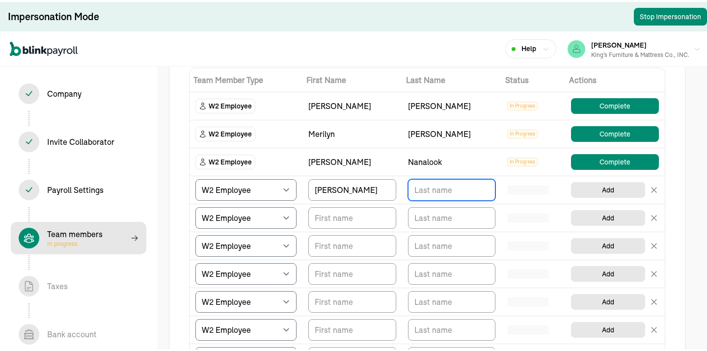
click at [418, 190] on input "TextInput" at bounding box center [452, 188] width 88 height 22
type input "[PERSON_NAME]"
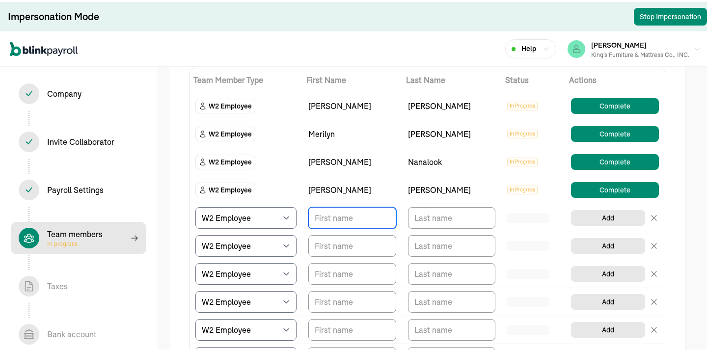
click at [335, 220] on input "TextInput" at bounding box center [352, 216] width 88 height 22
type input "[PERSON_NAME]"
click at [423, 219] on input "TextInput" at bounding box center [452, 216] width 88 height 22
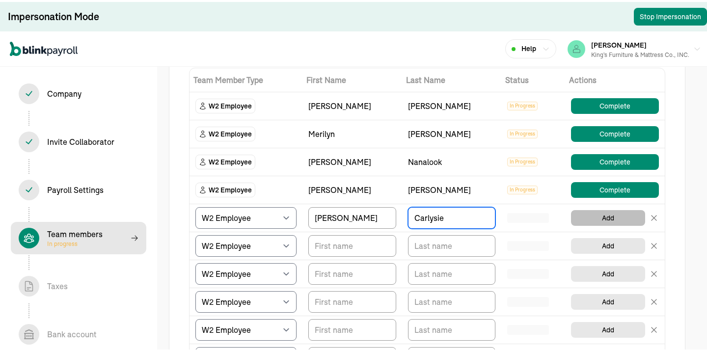
type input "Carlysie"
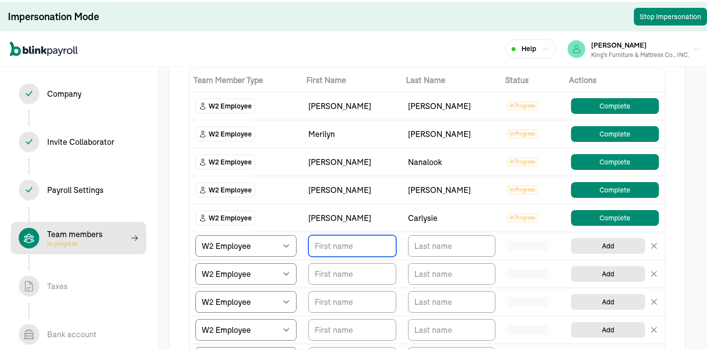
click at [317, 241] on input "TextInput" at bounding box center [352, 244] width 88 height 22
type input "Celistine"
click at [420, 248] on input "TextInput" at bounding box center [452, 244] width 88 height 22
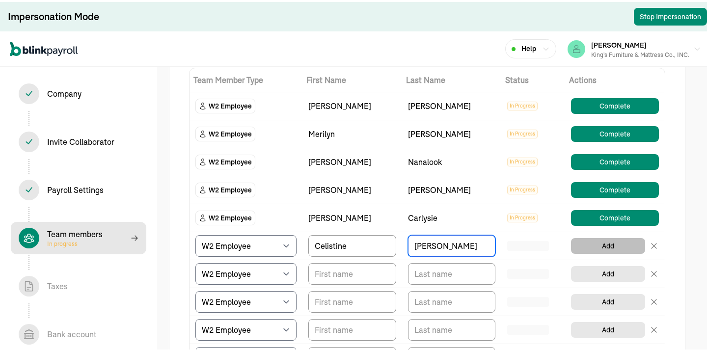
type input "[PERSON_NAME]"
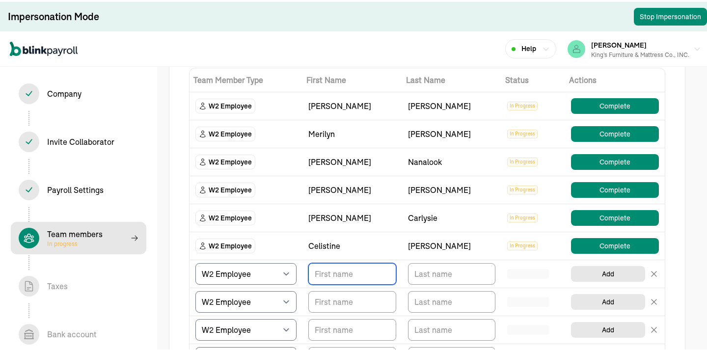
click at [372, 275] on input "TextInput" at bounding box center [352, 272] width 88 height 22
type input "[PERSON_NAME]"
click at [421, 273] on input "TextInput" at bounding box center [452, 272] width 88 height 22
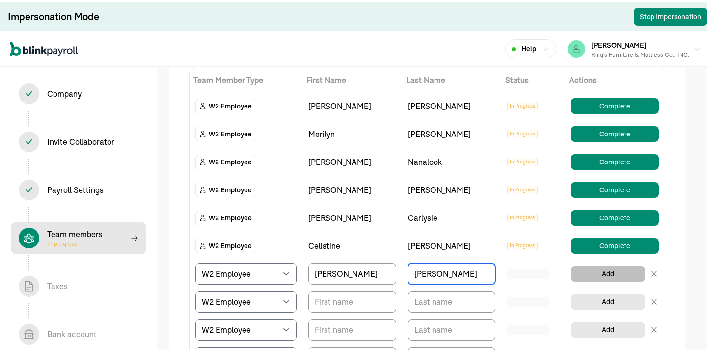
type input "[PERSON_NAME]"
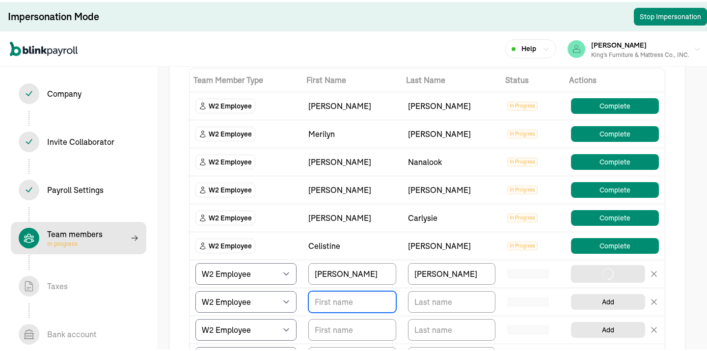
click at [360, 298] on input "TextInput" at bounding box center [352, 300] width 88 height 22
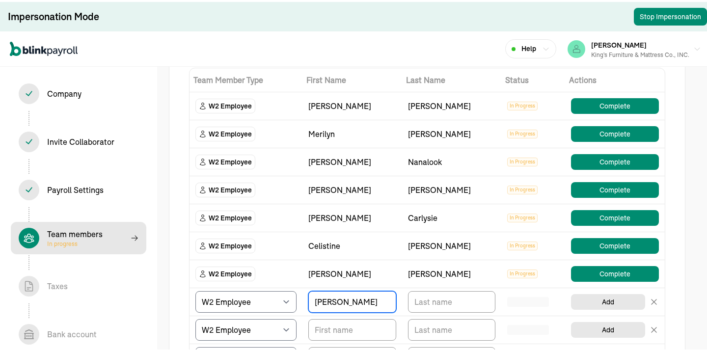
type input "[PERSON_NAME]"
click at [426, 305] on input "TextInput" at bounding box center [452, 300] width 88 height 22
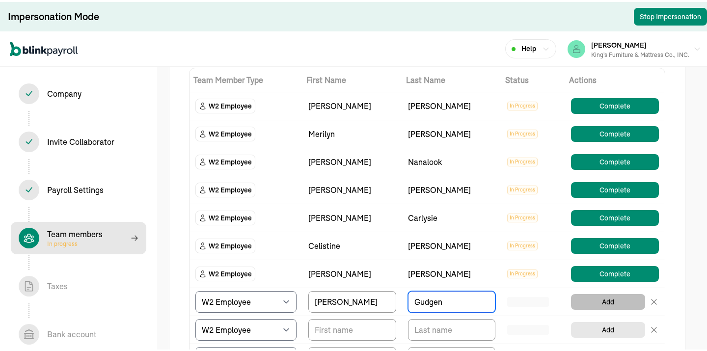
type input "Gudgen"
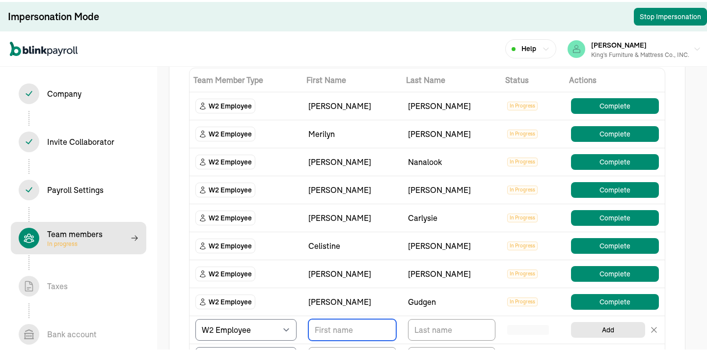
click at [326, 326] on input "TextInput" at bounding box center [352, 328] width 88 height 22
type input "Kodi"
click at [458, 331] on input "TextInput" at bounding box center [452, 328] width 88 height 22
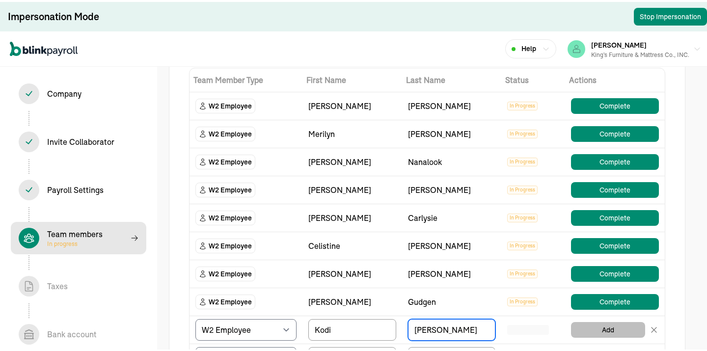
type input "[PERSON_NAME]"
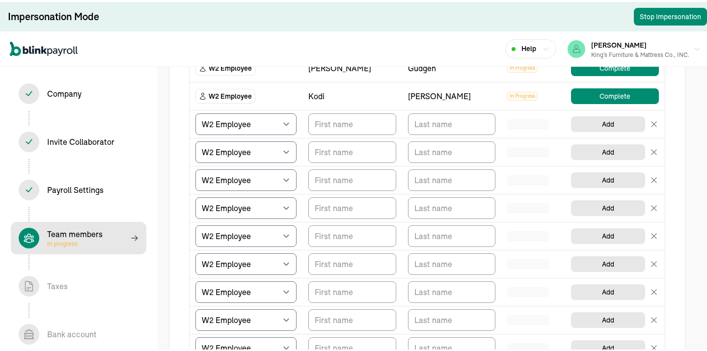
scroll to position [361, 0]
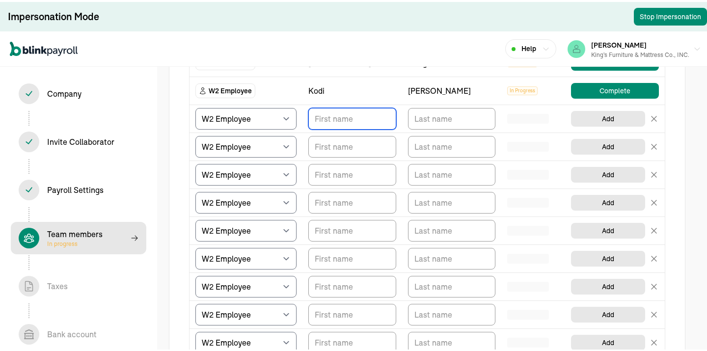
click at [357, 116] on input "TextInput" at bounding box center [352, 117] width 88 height 22
type input "[PERSON_NAME]"
click at [434, 117] on input "TextInput" at bounding box center [452, 117] width 88 height 22
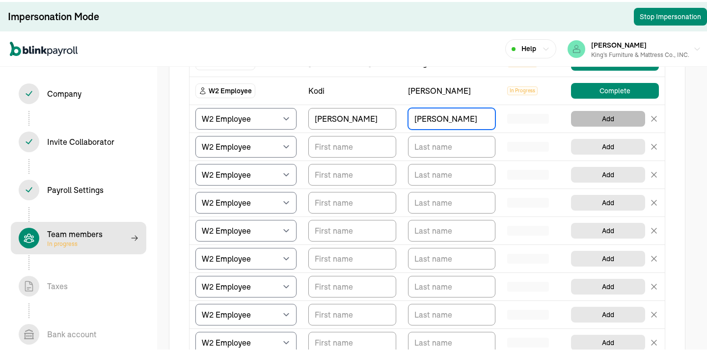
type input "[PERSON_NAME]"
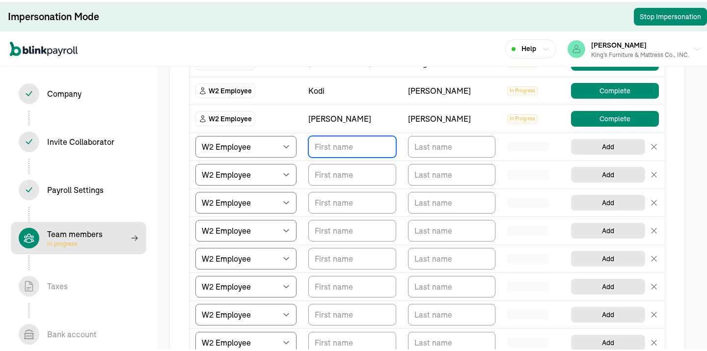
click at [344, 149] on input "TextInput" at bounding box center [352, 145] width 88 height 22
type input "[PERSON_NAME]"
click at [424, 150] on input "TextInput" at bounding box center [452, 145] width 88 height 22
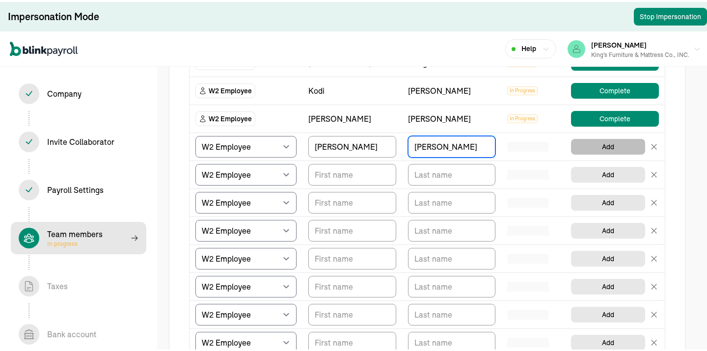
type input "[PERSON_NAME]"
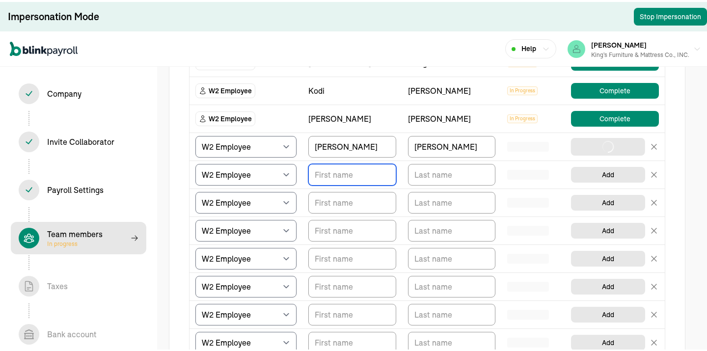
click at [329, 177] on input "TextInput" at bounding box center [352, 173] width 88 height 22
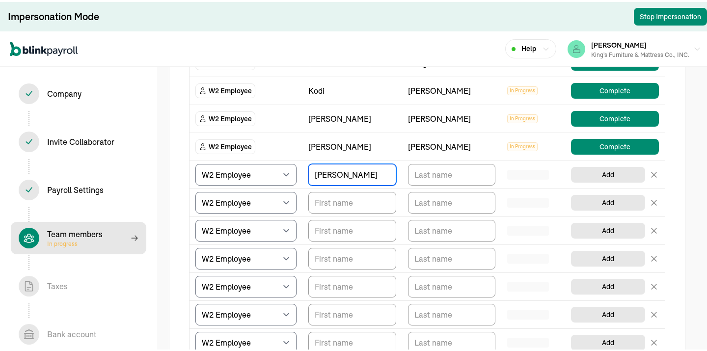
type input "[PERSON_NAME]"
click at [437, 179] on input "TextInput" at bounding box center [452, 173] width 88 height 22
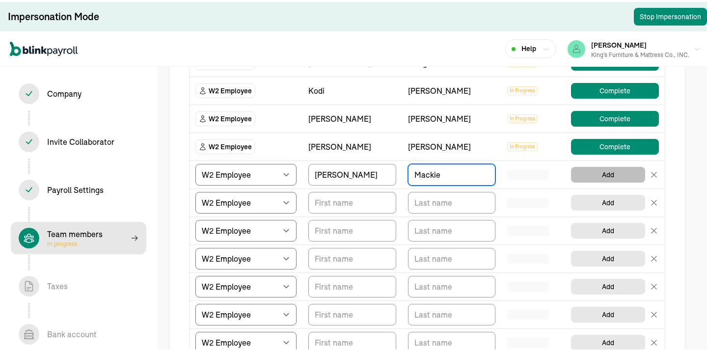
type input "Mackie"
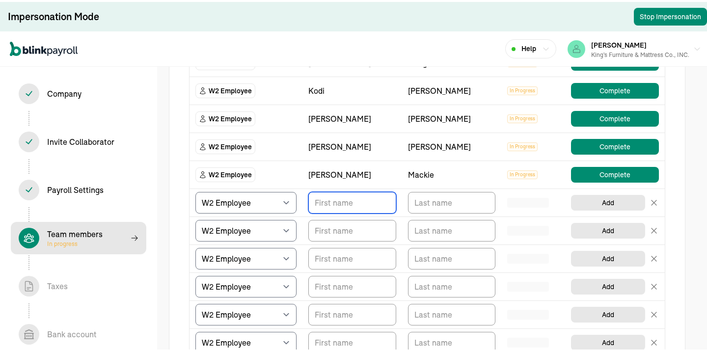
click at [329, 199] on input "TextInput" at bounding box center [352, 201] width 88 height 22
type input "Augusta"
click at [429, 198] on input "TextInput" at bounding box center [452, 201] width 88 height 22
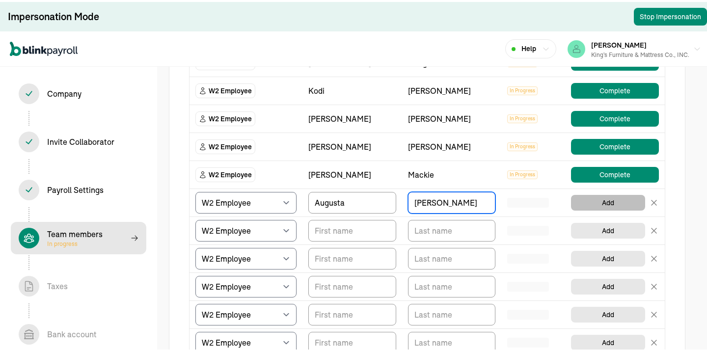
type input "[PERSON_NAME]"
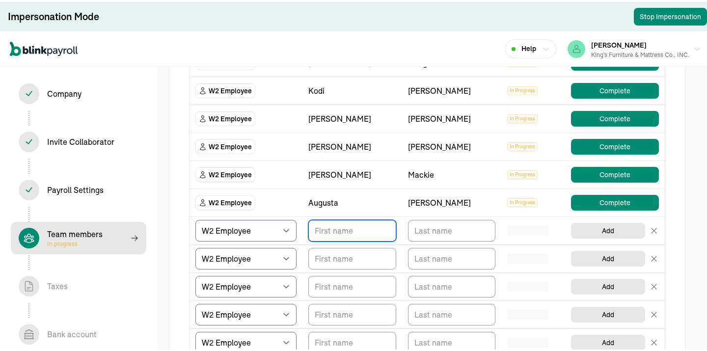
click at [369, 232] on input "TextInput" at bounding box center [352, 229] width 88 height 22
type input "Amber"
click at [420, 228] on input "TextInput" at bounding box center [452, 229] width 88 height 22
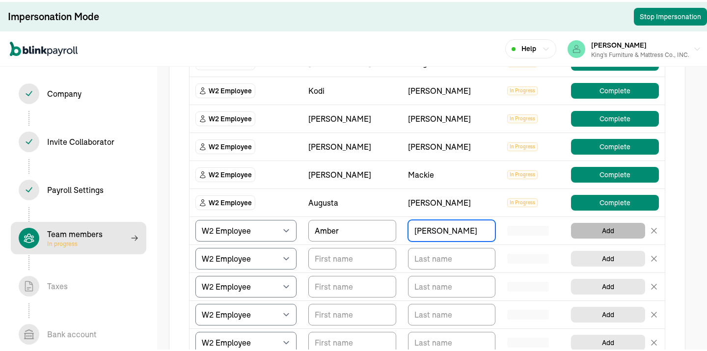
type input "[PERSON_NAME]"
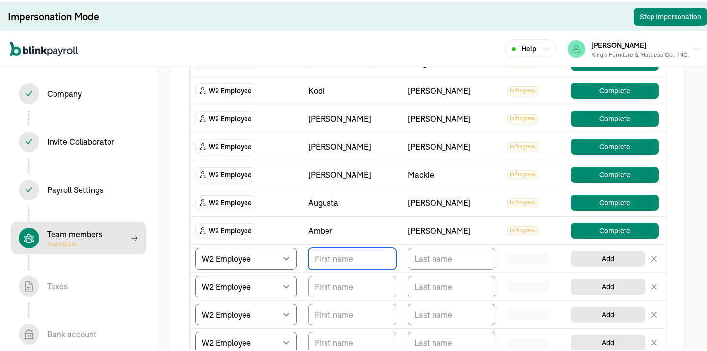
click at [341, 261] on input "TextInput" at bounding box center [352, 257] width 88 height 22
type input "Raheem"
click at [426, 256] on input "TextInput" at bounding box center [452, 257] width 88 height 22
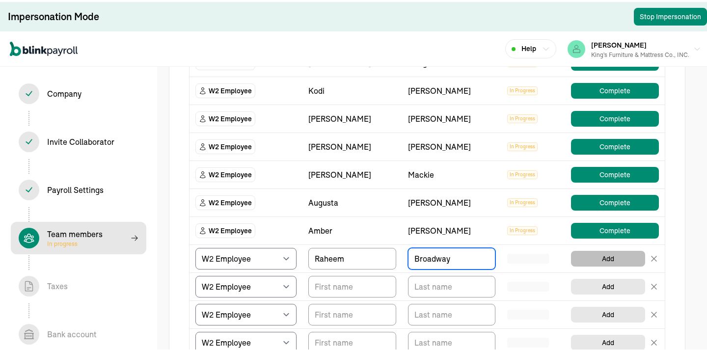
type input "Broadway"
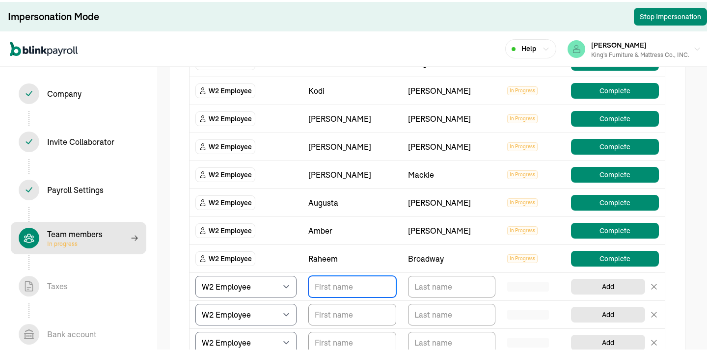
click at [344, 277] on input "TextInput" at bounding box center [352, 285] width 88 height 22
type input "[PERSON_NAME]"
click at [418, 283] on input "TextInput" at bounding box center [452, 285] width 88 height 22
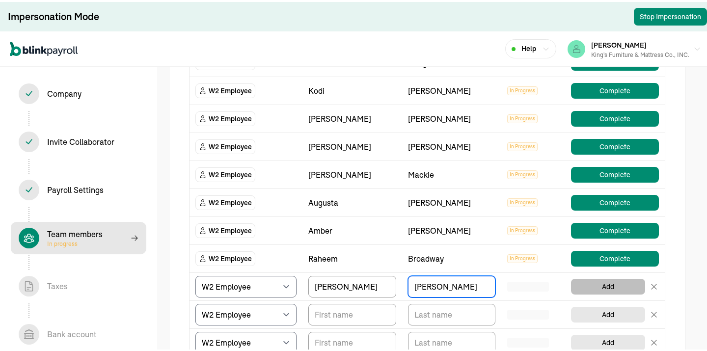
type input "[PERSON_NAME]"
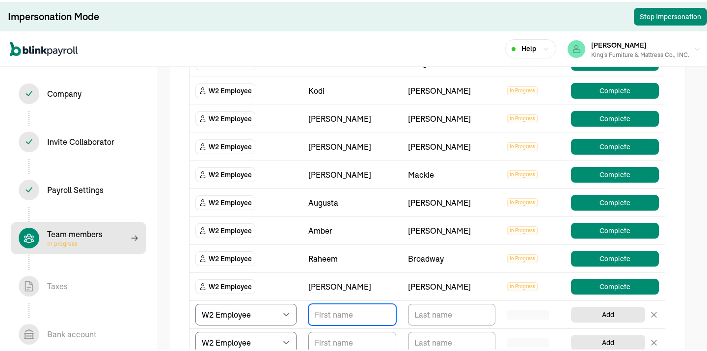
click at [364, 320] on input "TextInput" at bounding box center [352, 313] width 88 height 22
type input "[PERSON_NAME]"
click at [453, 315] on input "TextInput" at bounding box center [452, 313] width 88 height 22
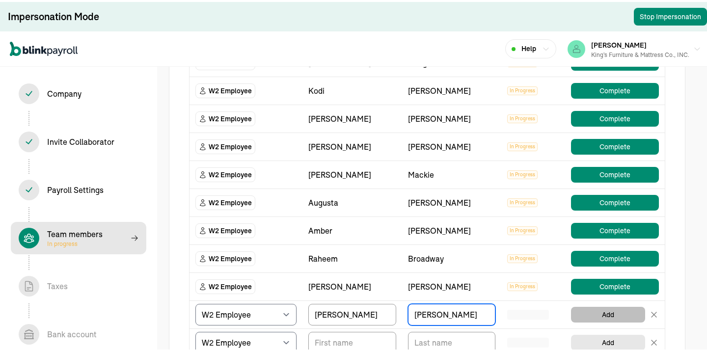
type input "[PERSON_NAME]"
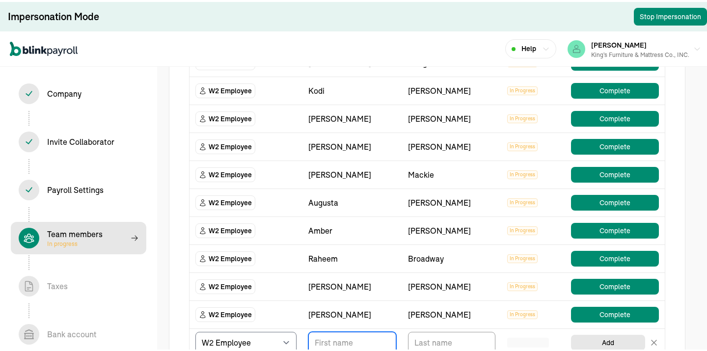
click at [334, 342] on input "TextInput" at bounding box center [352, 341] width 88 height 22
type input "[PERSON_NAME]"
click at [426, 346] on input "TextInput" at bounding box center [452, 341] width 88 height 22
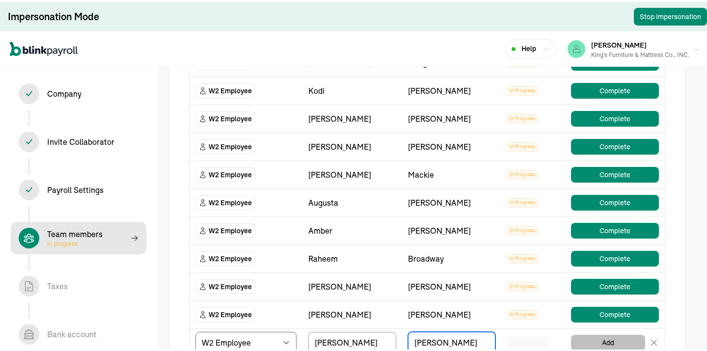
type input "[PERSON_NAME]"
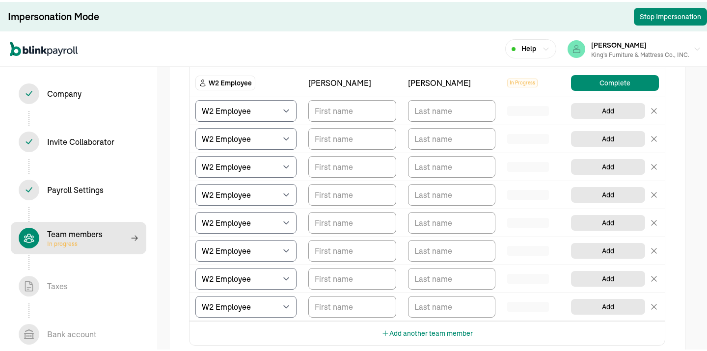
scroll to position [624, 0]
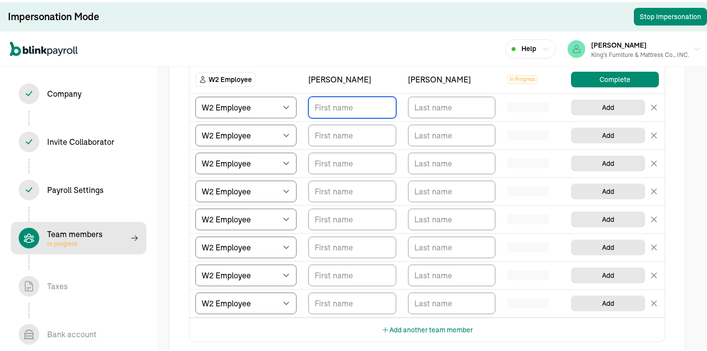
click at [336, 113] on input "TextInput" at bounding box center [352, 106] width 88 height 22
type input "[PERSON_NAME]"
click at [426, 107] on input "TextInput" at bounding box center [452, 106] width 88 height 22
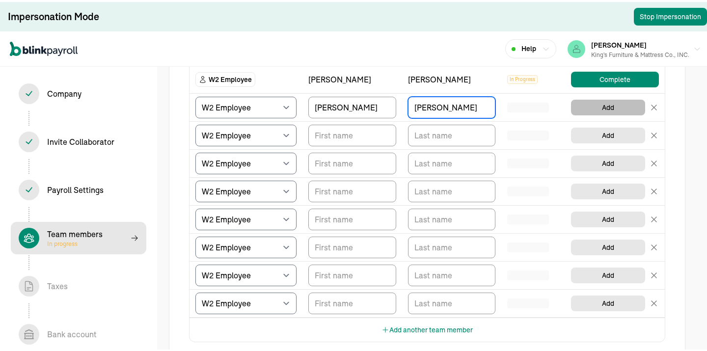
type input "[PERSON_NAME]"
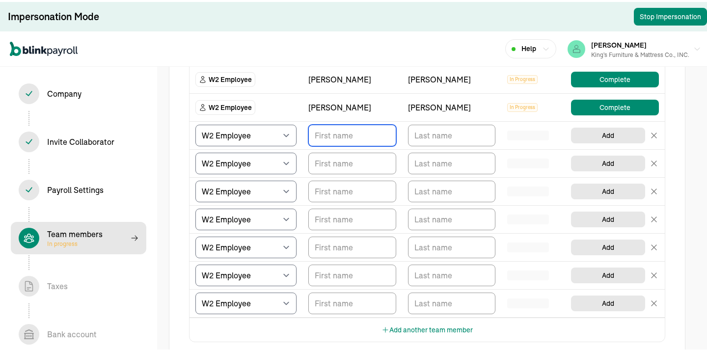
click at [325, 138] on input "TextInput" at bounding box center [352, 134] width 88 height 22
type input "[PERSON_NAME]"
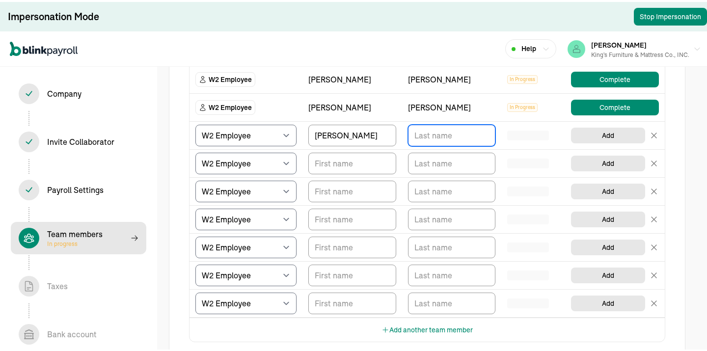
drag, startPoint x: 426, startPoint y: 138, endPoint x: 419, endPoint y: 136, distance: 6.7
click at [426, 138] on input "TextInput" at bounding box center [452, 134] width 88 height 22
type input "[PERSON_NAME]"
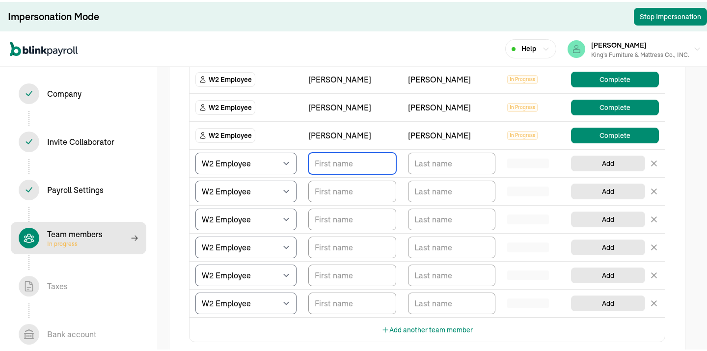
click at [328, 165] on input "TextInput" at bounding box center [352, 162] width 88 height 22
type input "Bauwana"
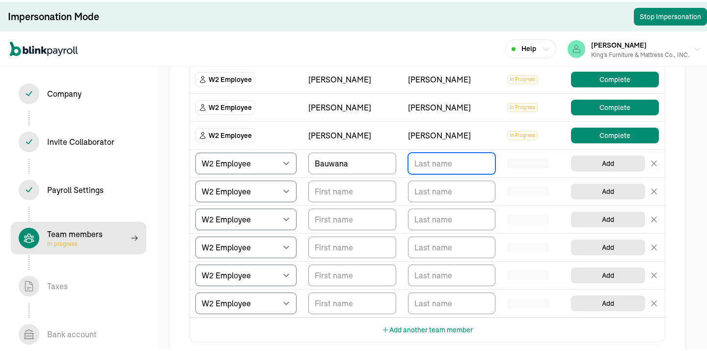
click at [421, 164] on input "TextInput" at bounding box center [452, 162] width 88 height 22
type input "[PERSON_NAME]"
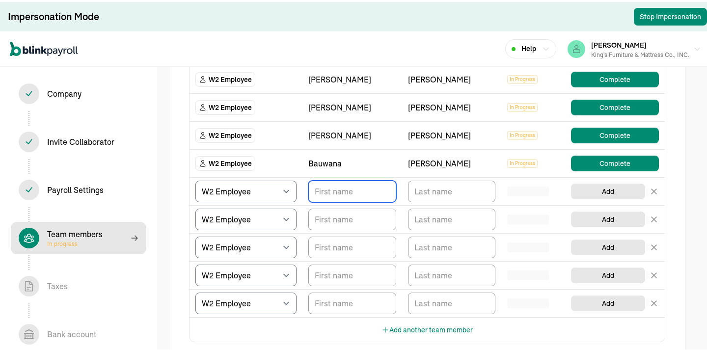
click at [328, 192] on input "TextInput" at bounding box center [352, 190] width 88 height 22
type input "m"
type input "Mei"
click at [447, 189] on input "TextInput" at bounding box center [452, 190] width 88 height 22
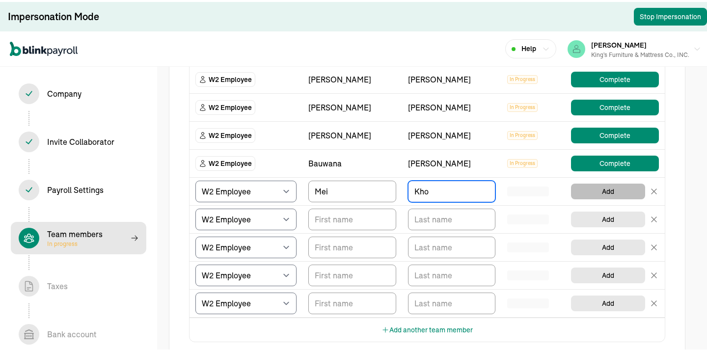
type input "Kho"
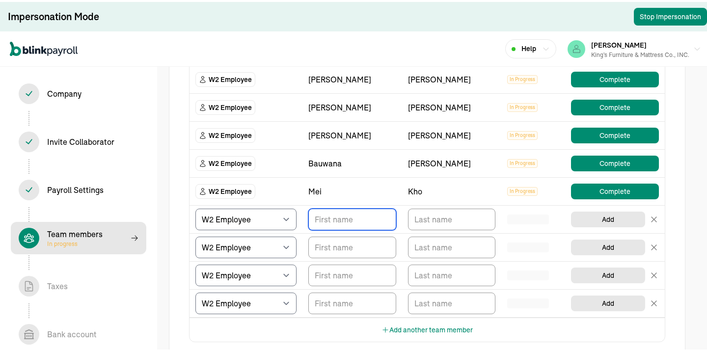
click at [337, 218] on input "TextInput" at bounding box center [352, 218] width 88 height 22
type input "[PERSON_NAME]"
click at [434, 217] on input "TextInput" at bounding box center [452, 218] width 88 height 22
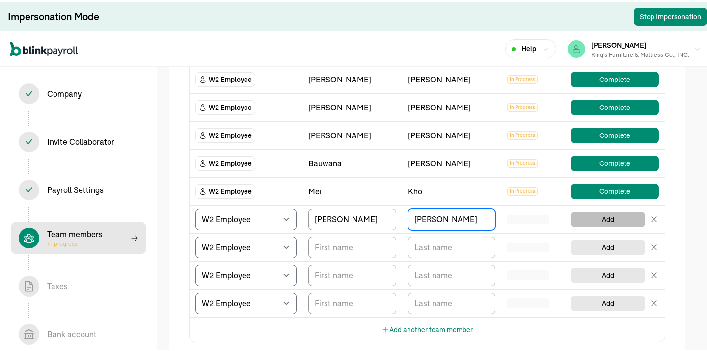
type input "[PERSON_NAME]"
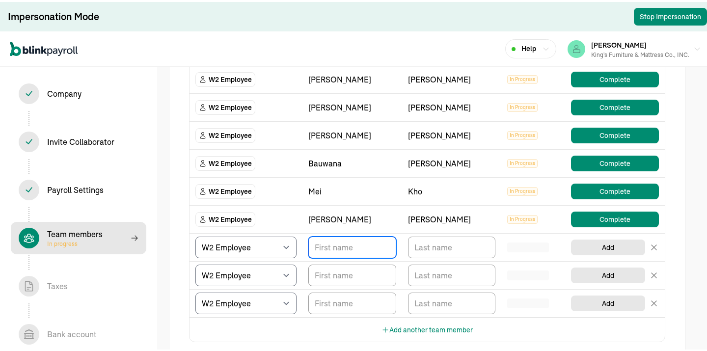
click at [332, 251] on input "TextInput" at bounding box center [352, 246] width 88 height 22
type input "[PERSON_NAME]"
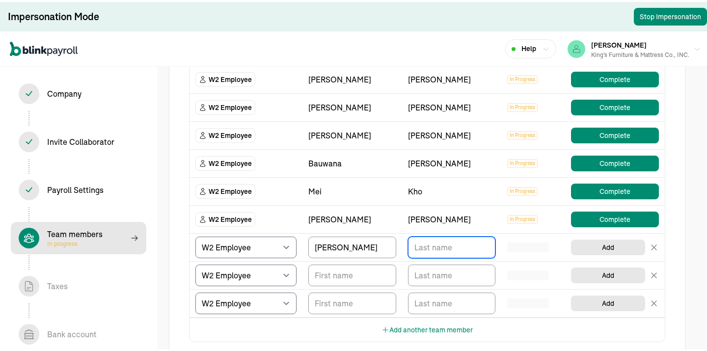
click at [428, 247] on input "TextInput" at bounding box center [452, 246] width 88 height 22
type input "[PERSON_NAME]"
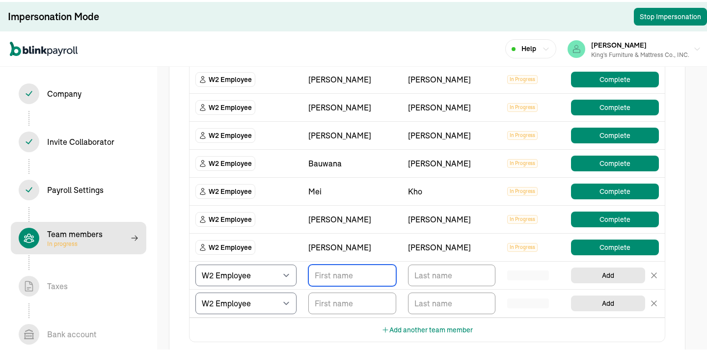
click at [361, 278] on input "TextInput" at bounding box center [352, 274] width 88 height 22
click at [513, 300] on div "TeamMembers" at bounding box center [528, 302] width 42 height 10
click at [335, 281] on input "TextInput" at bounding box center [352, 274] width 88 height 22
type input "[PERSON_NAME]"
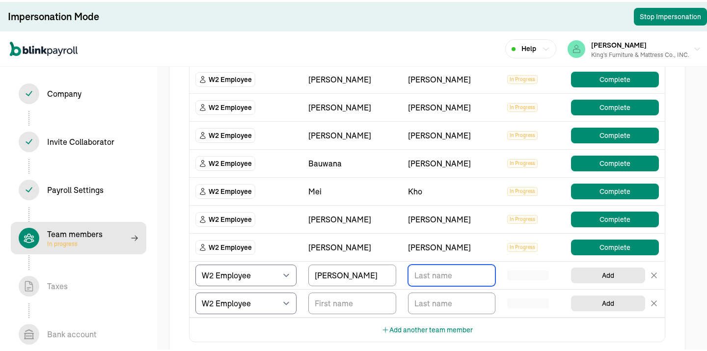
click at [418, 273] on input "TextInput" at bounding box center [452, 274] width 88 height 22
type input "[PERSON_NAME]"
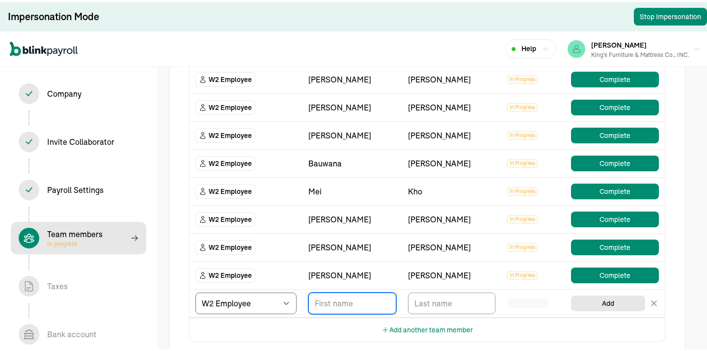
click at [350, 303] on input "TextInput" at bounding box center [352, 302] width 88 height 22
type input "Jazmene"
click at [444, 298] on input "TextInput" at bounding box center [452, 302] width 88 height 22
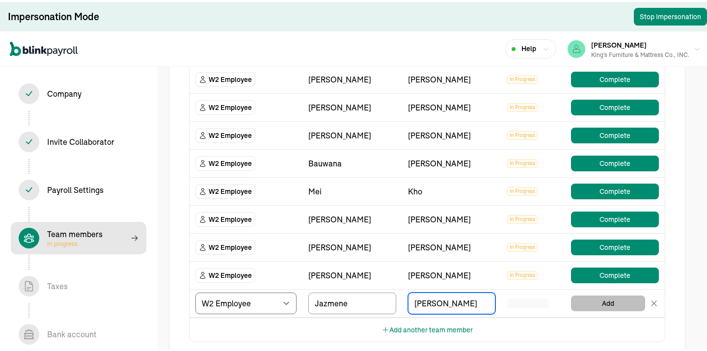
type input "[PERSON_NAME]"
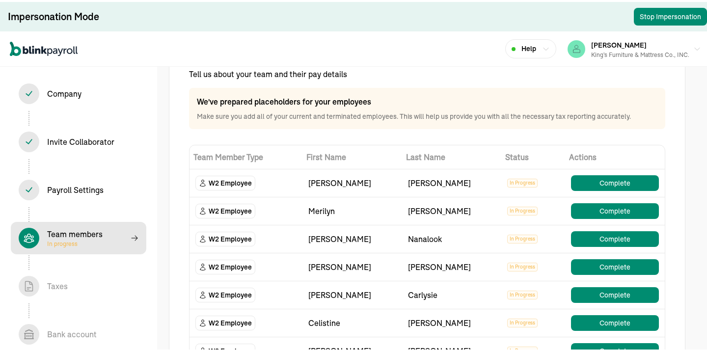
scroll to position [51, 0]
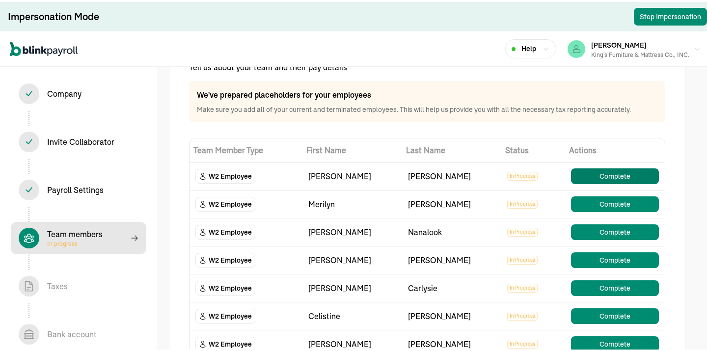
click at [610, 171] on button "Complete" at bounding box center [615, 174] width 88 height 16
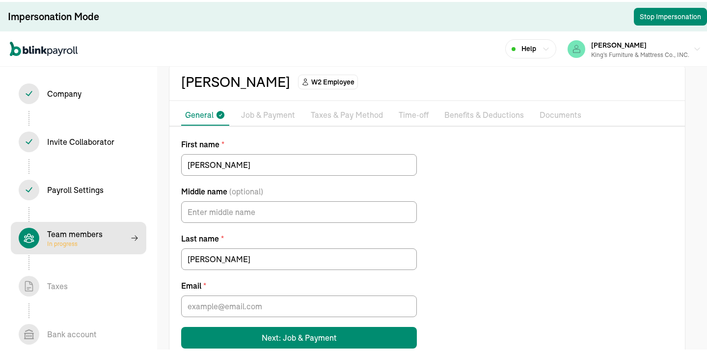
scroll to position [56, 0]
